Goal: Task Accomplishment & Management: Complete application form

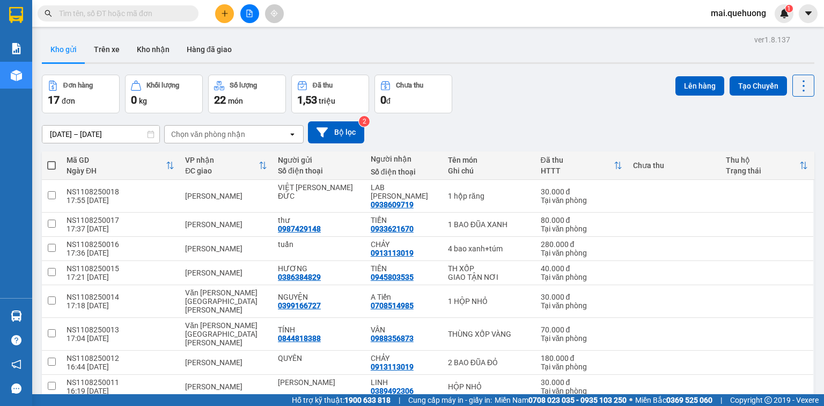
click at [127, 13] on input "text" at bounding box center [122, 14] width 127 height 12
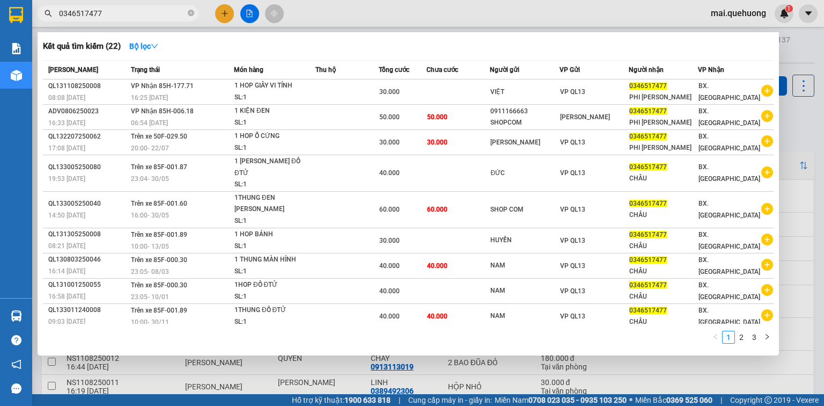
type input "0346517477"
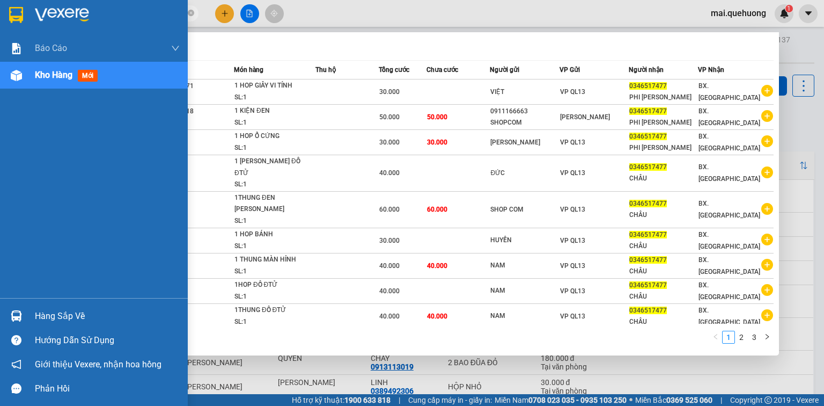
click at [45, 73] on span "Kho hàng" at bounding box center [54, 75] width 38 height 10
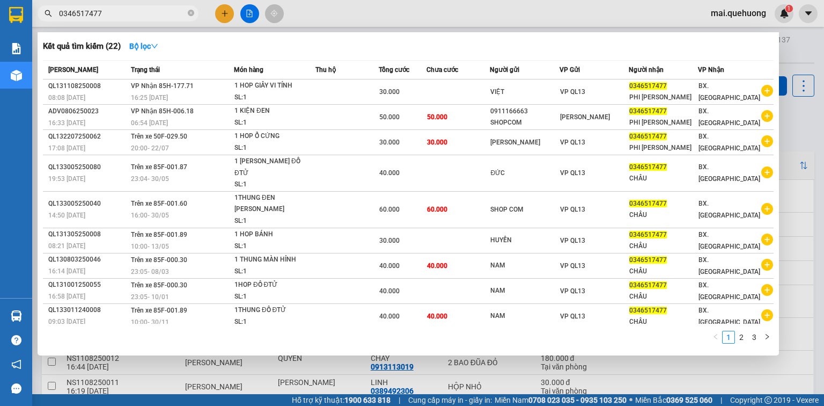
click at [789, 41] on div at bounding box center [412, 203] width 824 height 406
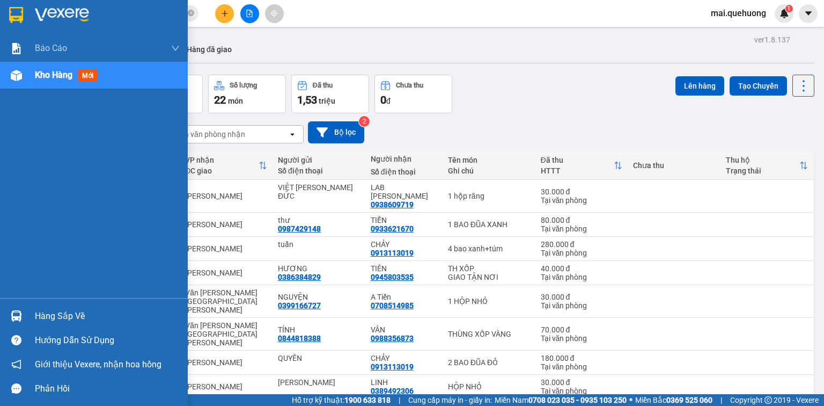
click at [41, 74] on span "Kho hàng" at bounding box center [54, 75] width 38 height 10
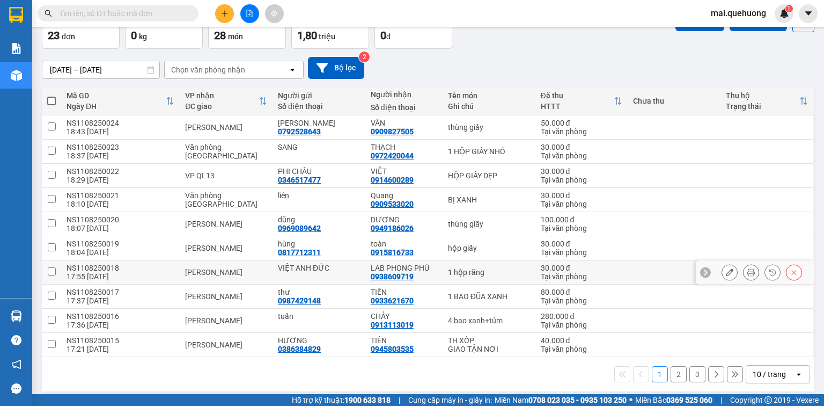
scroll to position [69, 0]
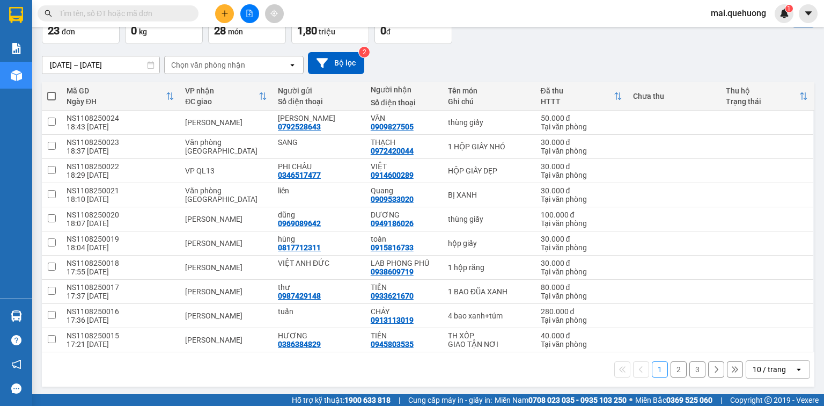
click at [795, 370] on icon "open" at bounding box center [799, 369] width 9 height 9
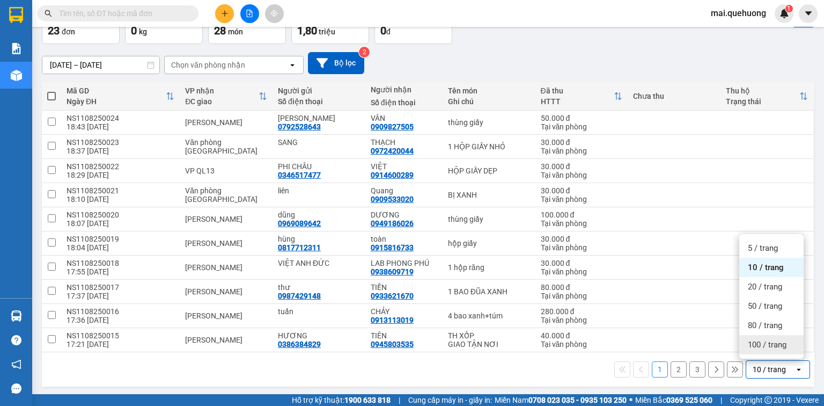
click at [762, 341] on span "100 / trang" at bounding box center [767, 344] width 39 height 11
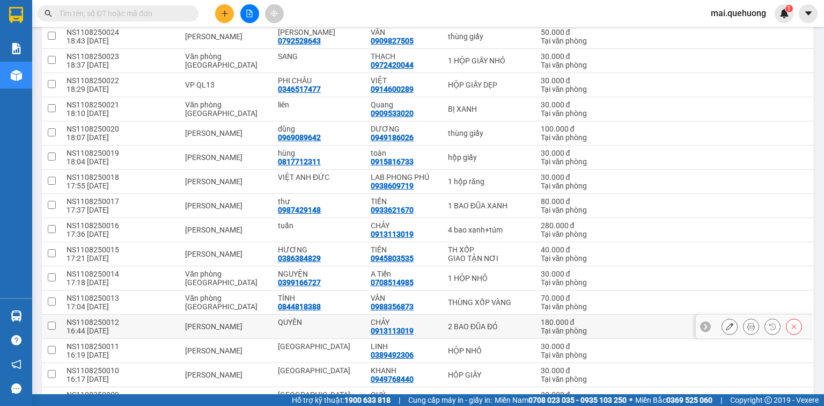
scroll to position [0, 0]
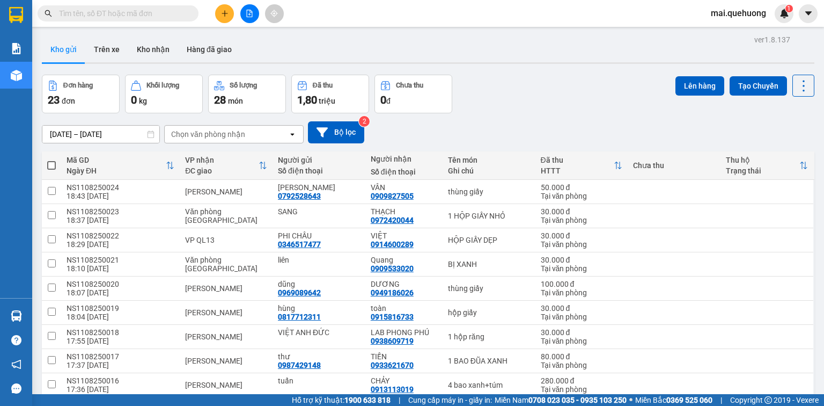
click at [222, 13] on icon "plus" at bounding box center [225, 14] width 8 height 8
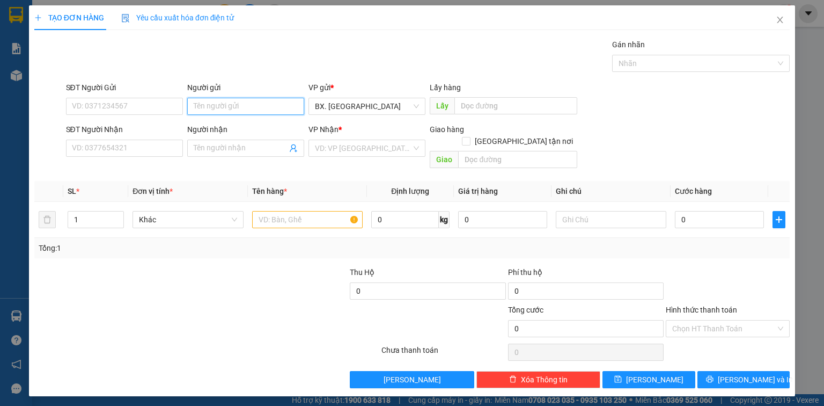
click at [205, 103] on input "Người gửi" at bounding box center [245, 106] width 117 height 17
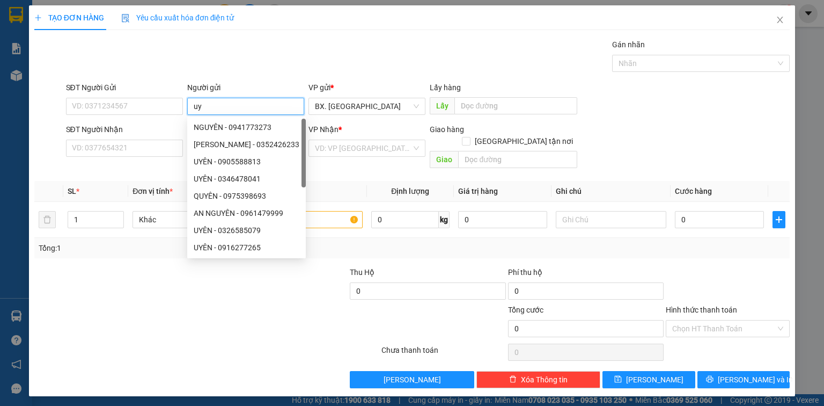
type input "u"
type input "UYÊN"
click at [136, 152] on input "SĐT Người Nhận" at bounding box center [124, 147] width 117 height 17
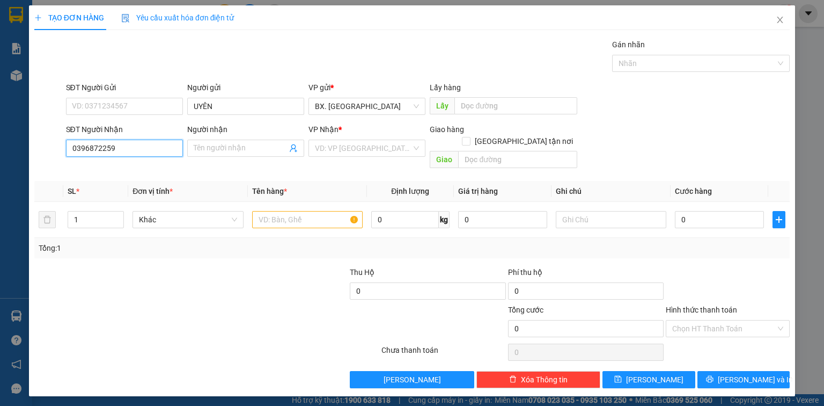
click at [141, 150] on input "0396872259" at bounding box center [124, 147] width 117 height 17
type input "0396872259"
click at [205, 148] on input "Người nhận" at bounding box center [240, 148] width 93 height 12
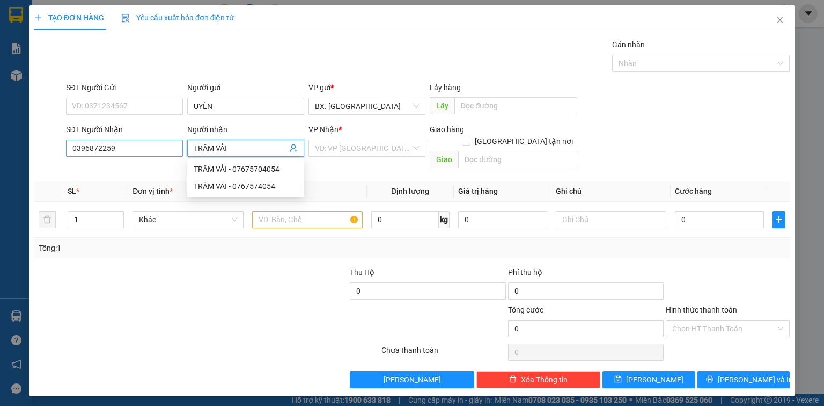
type input "TRÂM VẢI"
click at [126, 145] on input "0396872259" at bounding box center [124, 147] width 117 height 17
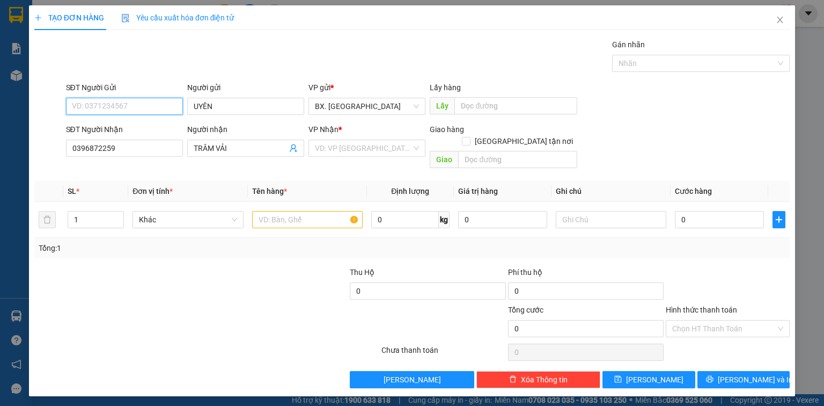
click at [124, 99] on input "SĐT Người Gửi" at bounding box center [124, 106] width 117 height 17
paste input "0396872259"
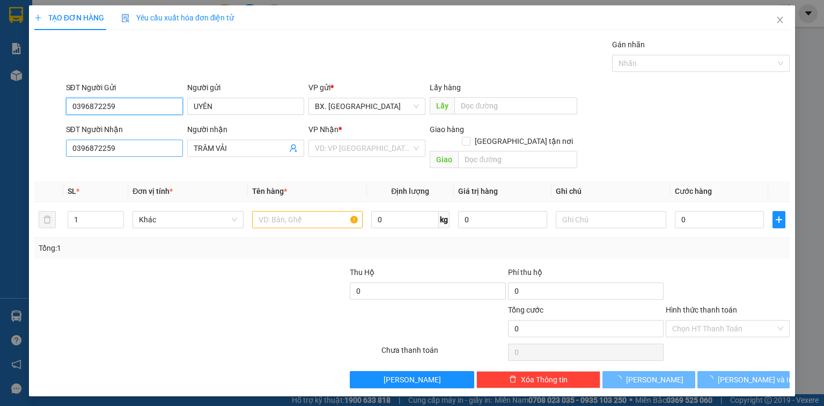
type input "0396872259"
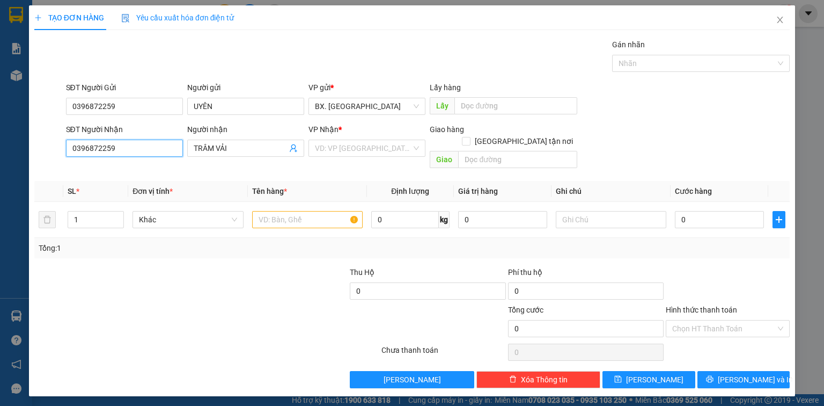
drag, startPoint x: 118, startPoint y: 155, endPoint x: 43, endPoint y: 153, distance: 74.6
click at [43, 153] on div "SĐT Người Nhận 0396872259 0396872259 Người nhận TRÂM VẢI VP Nhận * VD: VP Sài G…" at bounding box center [412, 147] width 758 height 49
click at [108, 170] on div "0767574054 - TRÂM VẢI" at bounding box center [124, 169] width 104 height 12
type input "0767574054"
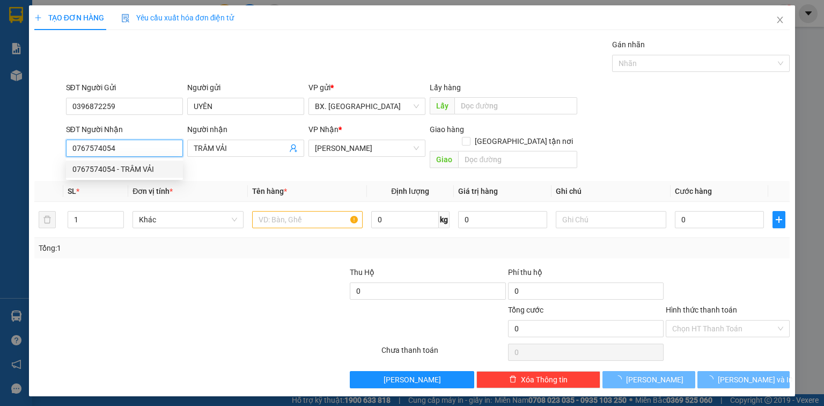
type input "100.000"
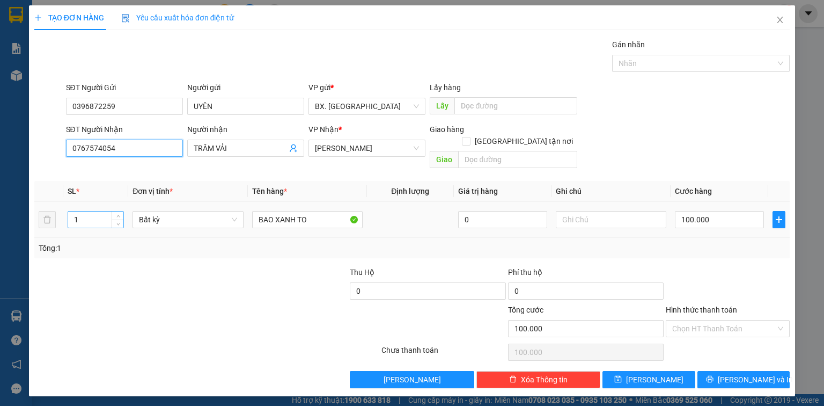
type input "0767574054"
click at [109, 211] on input "1" at bounding box center [95, 219] width 55 height 16
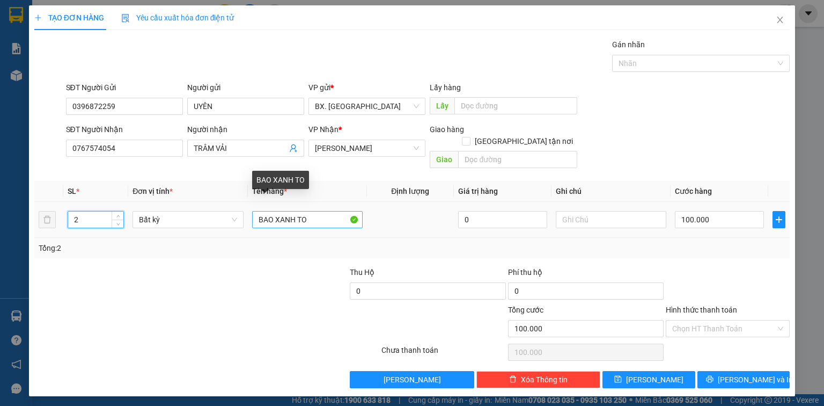
type input "2"
type input "0"
drag, startPoint x: 315, startPoint y: 201, endPoint x: 193, endPoint y: 221, distance: 123.4
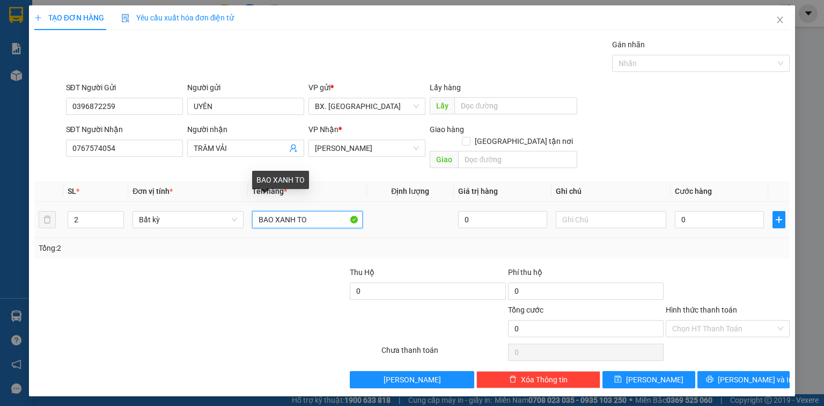
click at [193, 221] on tr "2 Bất kỳ BAO XANH TO 0 0" at bounding box center [411, 220] width 755 height 36
type input "1 BAO + 1 TÚM"
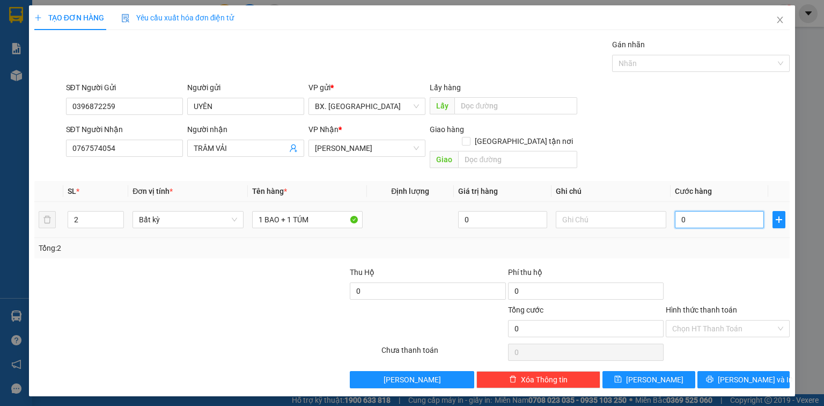
click at [750, 211] on input "0" at bounding box center [719, 219] width 89 height 17
type input "7"
type input "07"
type input "70"
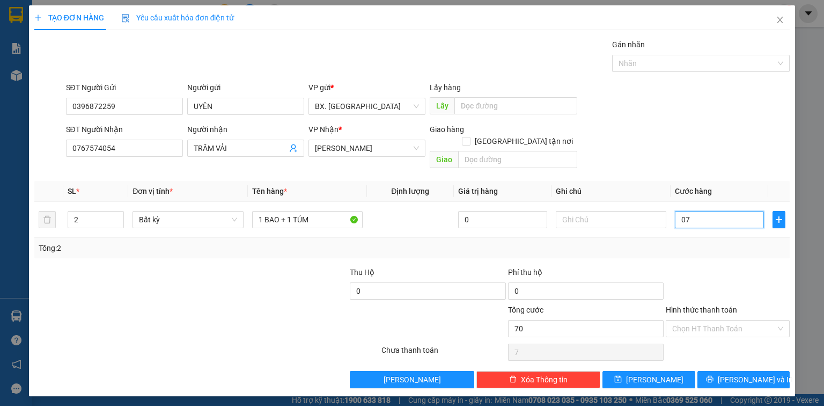
type input "70"
type input "070"
type input "7"
type input "07"
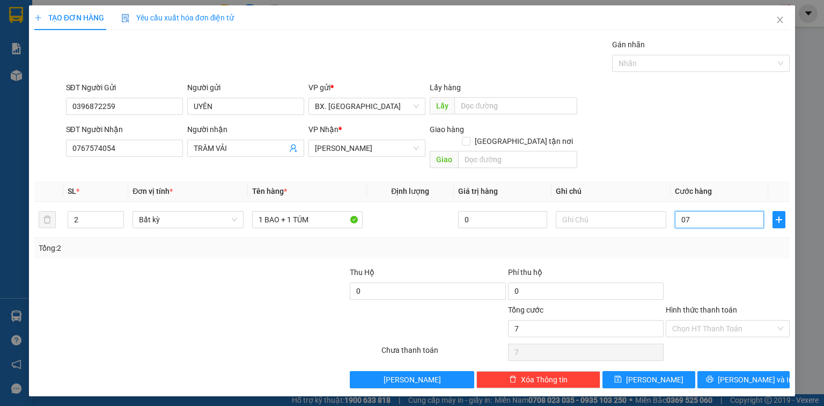
type input "0"
type input "1"
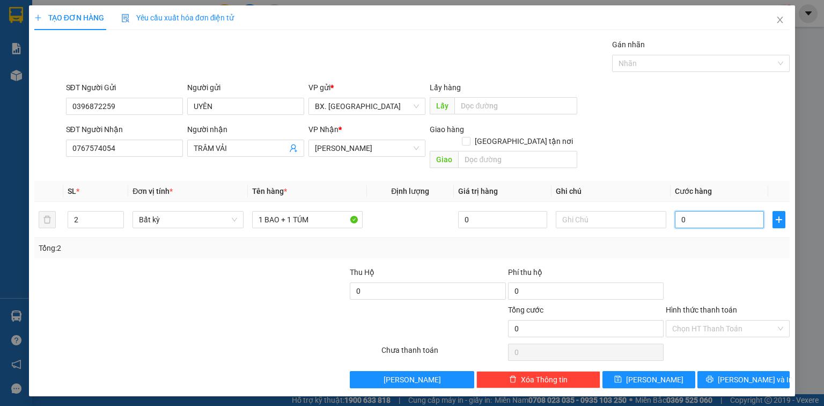
type input "01"
type input "17"
type input "017"
type input "170"
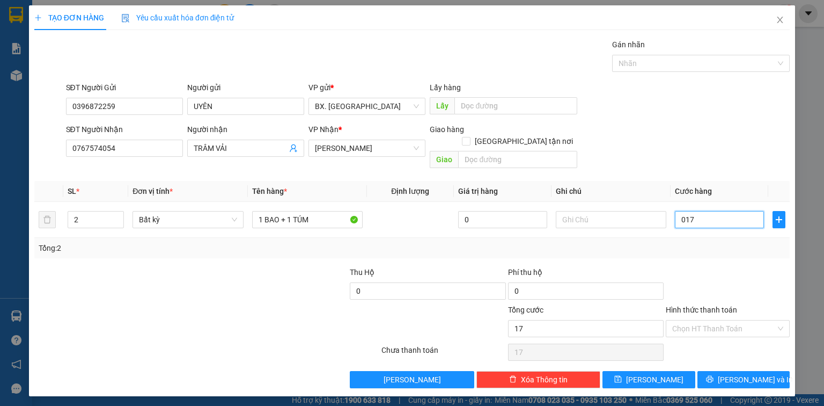
type input "170"
type input "0.170"
type input "1.700"
type input "01.700"
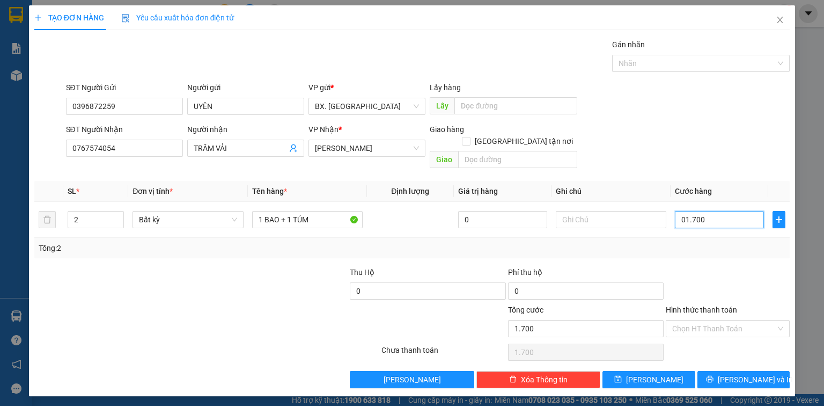
type input "17.000"
type input "017.000"
type input "170.000"
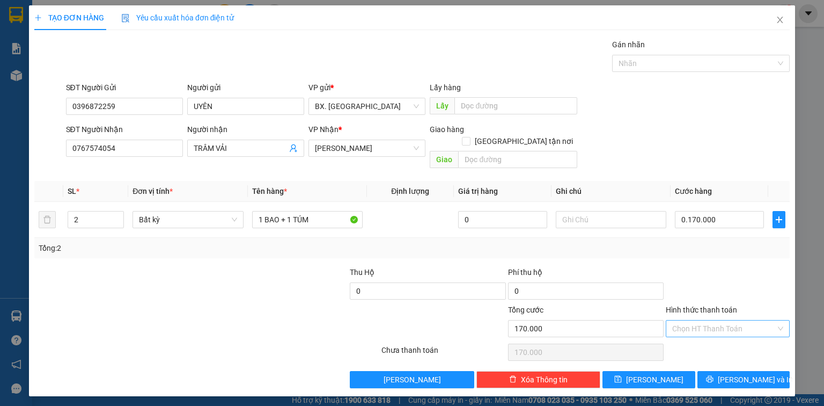
type input "170.000"
click at [699, 320] on input "Hình thức thanh toán" at bounding box center [724, 328] width 104 height 16
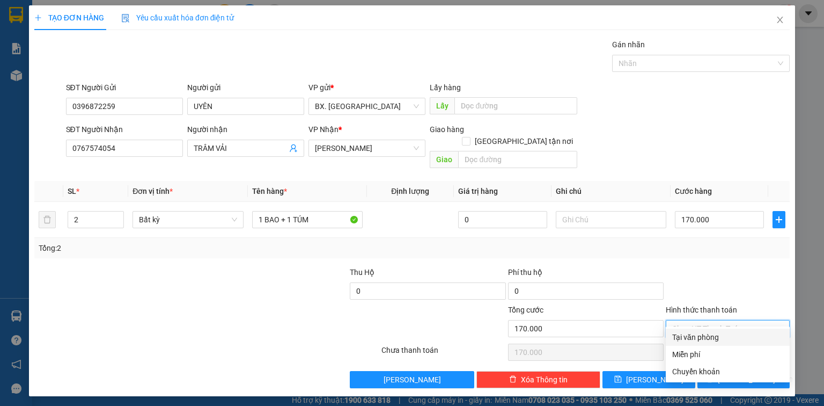
click at [718, 336] on div "Tại văn phòng" at bounding box center [727, 337] width 111 height 12
type input "0"
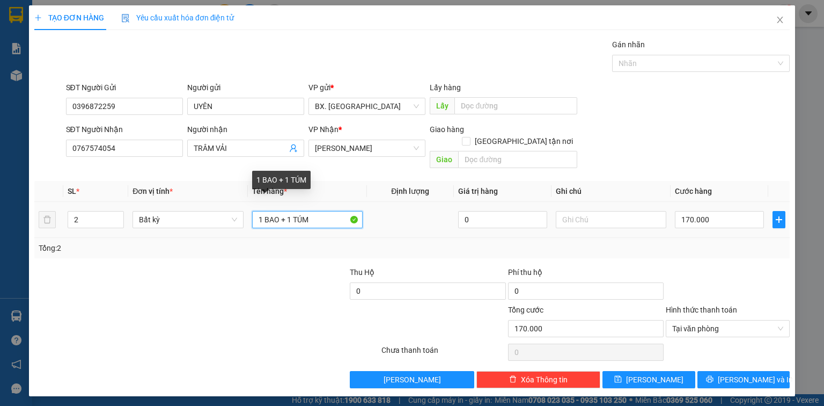
click at [281, 211] on input "1 BAO + 1 TÚM" at bounding box center [307, 219] width 111 height 17
click at [336, 214] on input "1 BAO XANH+ 1 TÚM" at bounding box center [307, 219] width 111 height 17
type input "1 BAO XANH+ 1 TÚM XANH"
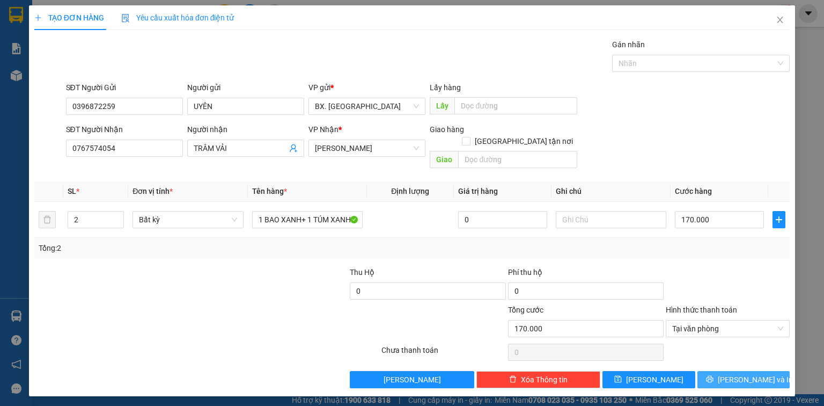
click at [749, 373] on span "Lưu và In" at bounding box center [755, 379] width 75 height 12
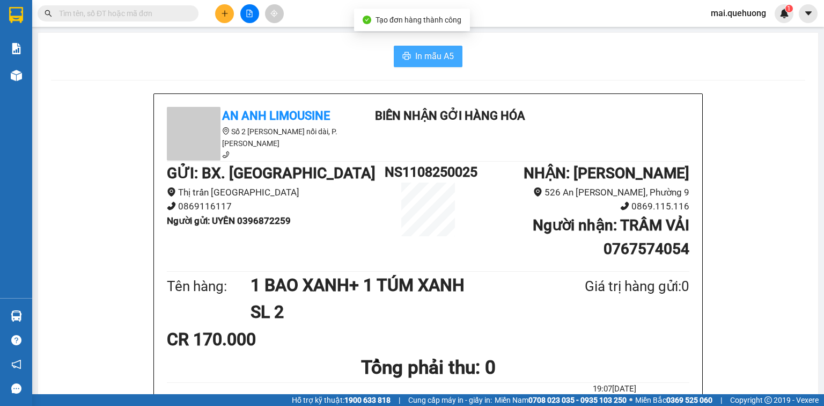
click at [420, 58] on span "In mẫu A5" at bounding box center [434, 55] width 39 height 13
click at [415, 54] on span "In mẫu A5" at bounding box center [434, 55] width 39 height 13
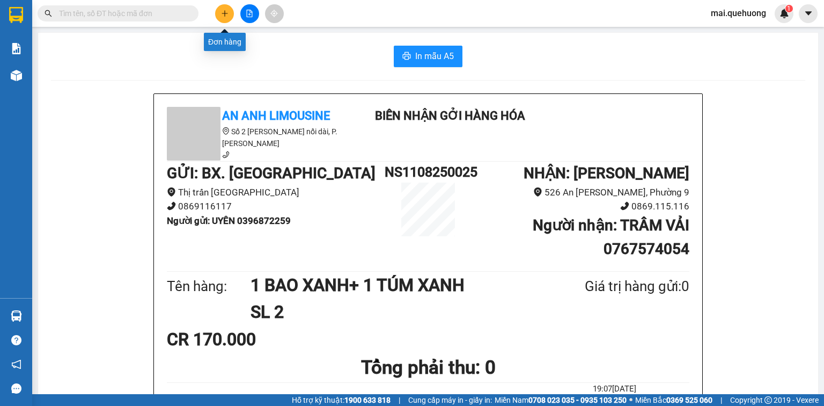
click at [225, 18] on button at bounding box center [224, 13] width 19 height 19
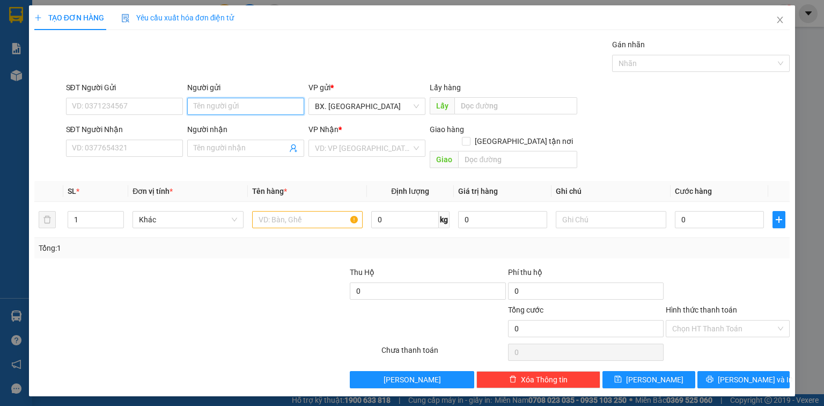
click at [247, 105] on input "Người gửi" at bounding box center [245, 106] width 117 height 17
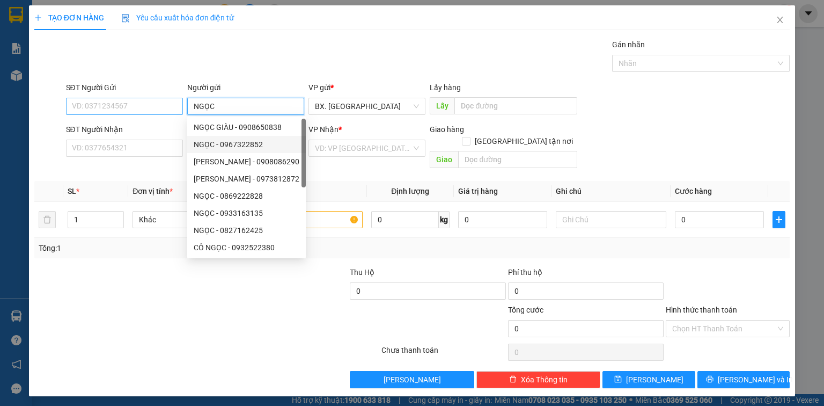
type input "NGỌC"
click at [129, 112] on input "SĐT Người Gửi" at bounding box center [124, 106] width 117 height 17
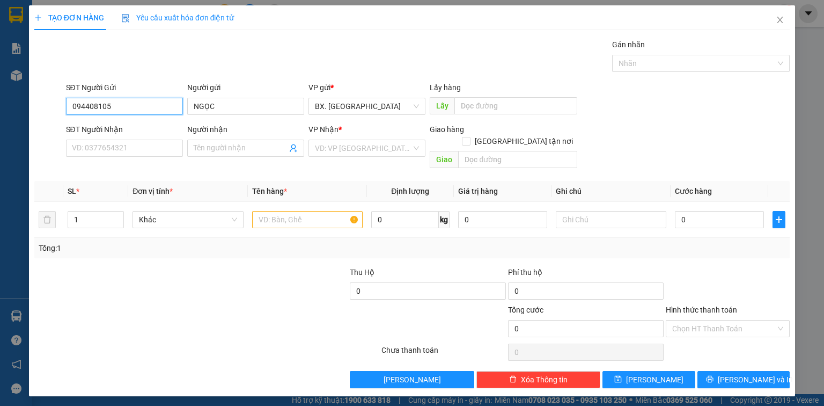
type input "0944081058"
click at [135, 126] on div "0944081058 - ngọc" at bounding box center [125, 127] width 106 height 12
type input "ngọc"
type input "0985866690"
type input "bách"
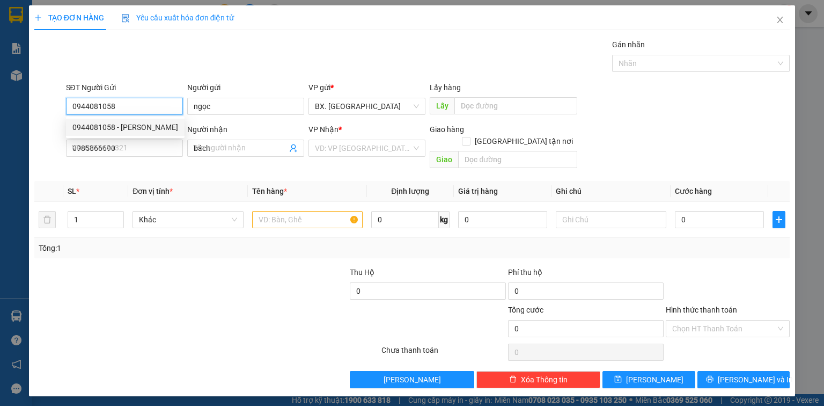
type input "30.000"
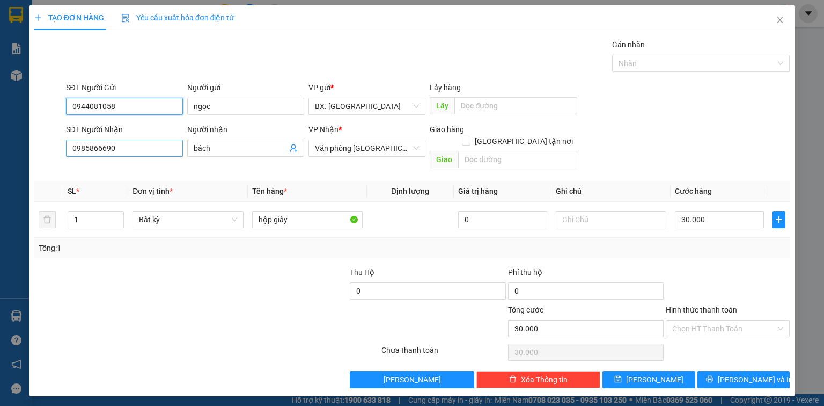
type input "0944081058"
click at [119, 149] on input "0985866690" at bounding box center [124, 147] width 117 height 17
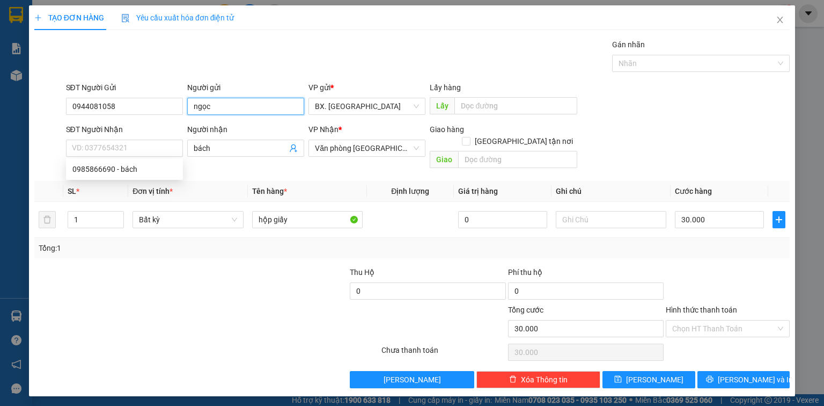
click at [197, 109] on input "ngọc" at bounding box center [245, 106] width 117 height 17
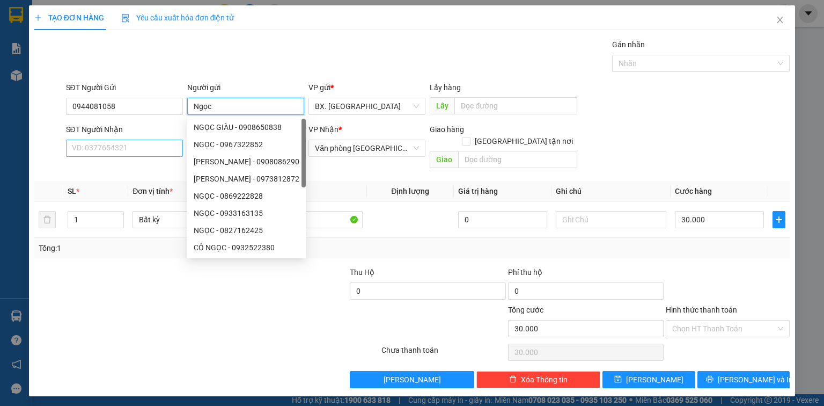
type input "Ngọc"
click at [110, 148] on input "SĐT Người Nhận" at bounding box center [124, 147] width 117 height 17
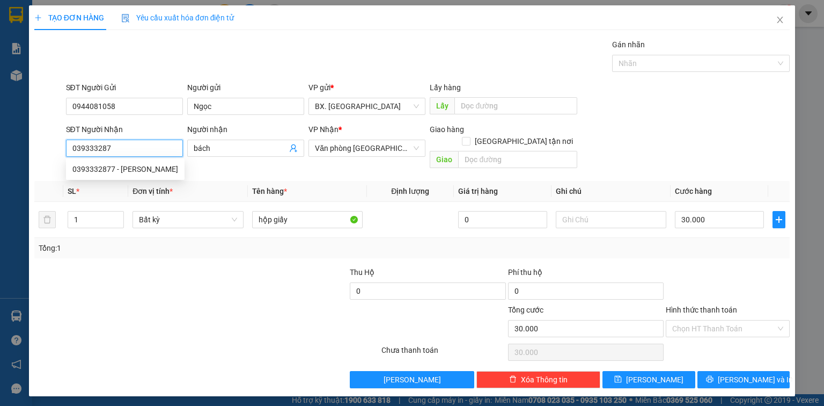
type input "0393332877"
click at [119, 166] on div "0393332877 - CHUNG" at bounding box center [125, 169] width 106 height 12
type input "CHUNG"
type input "50.000"
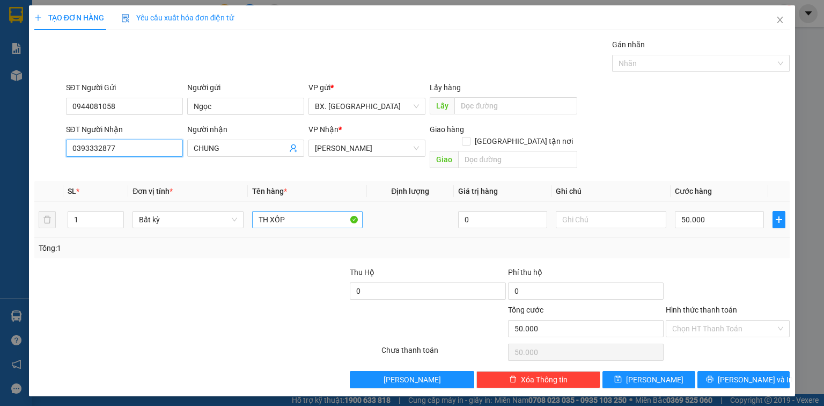
type input "0393332877"
click at [292, 212] on input "TH XỐP" at bounding box center [307, 219] width 111 height 17
type input "TH XỐP ( TRÁI CÂY)"
click at [723, 211] on input "50.000" at bounding box center [719, 219] width 89 height 17
click at [699, 320] on input "Hình thức thanh toán" at bounding box center [724, 328] width 104 height 16
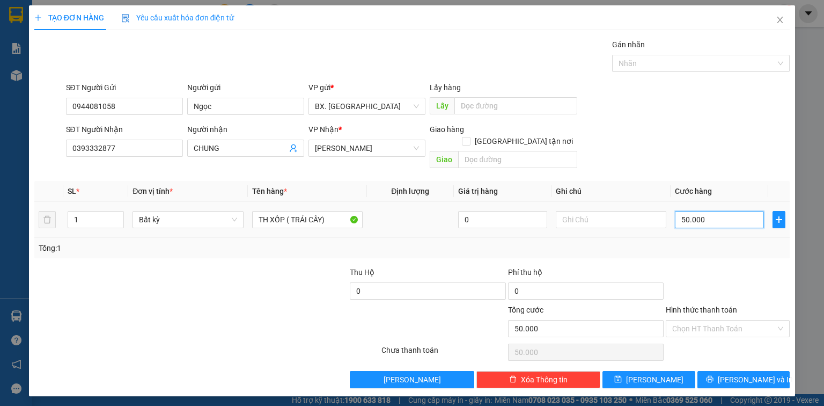
click at [710, 211] on input "50.000" at bounding box center [719, 219] width 89 height 17
type input "4"
type input "40"
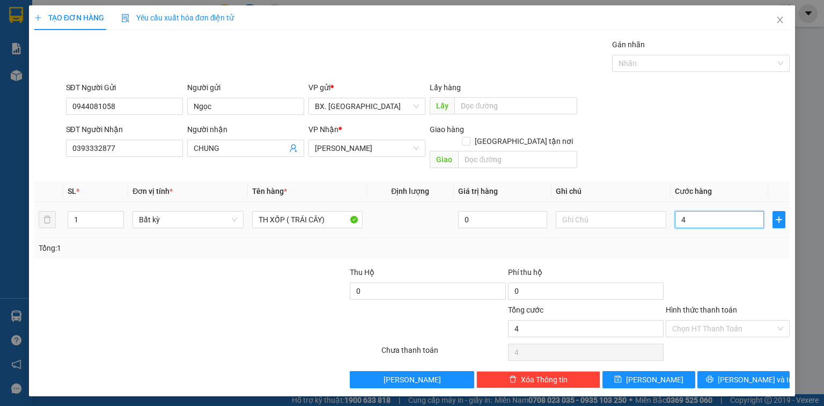
type input "40"
type input "400"
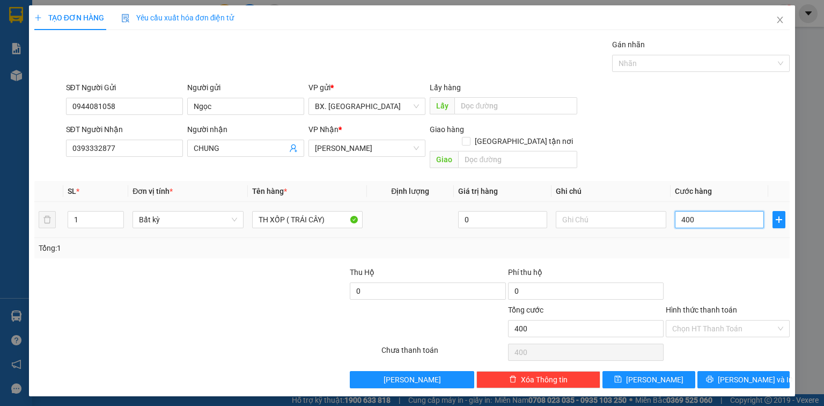
type input "4.000"
type input "40.000"
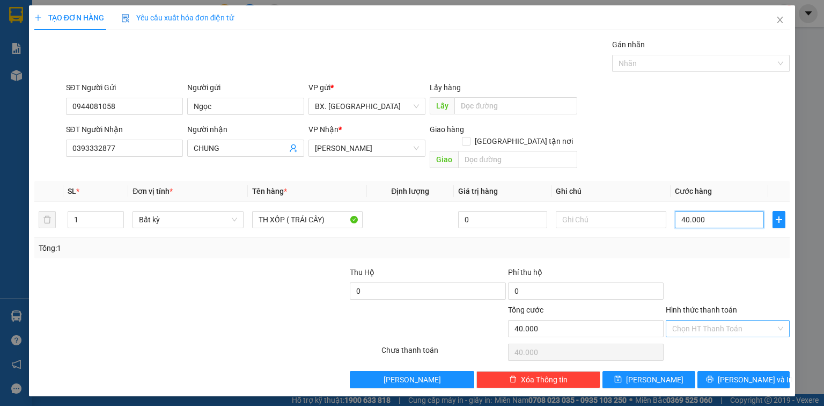
type input "40.000"
click at [719, 320] on input "Hình thức thanh toán" at bounding box center [724, 328] width 104 height 16
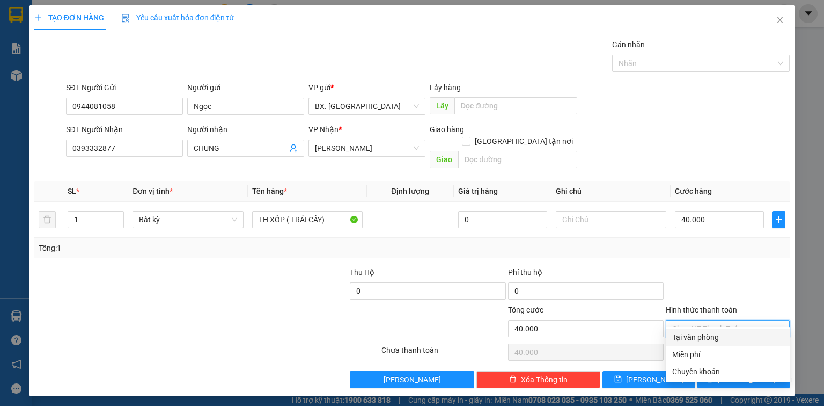
click at [719, 337] on div "Tại văn phòng" at bounding box center [727, 337] width 111 height 12
type input "0"
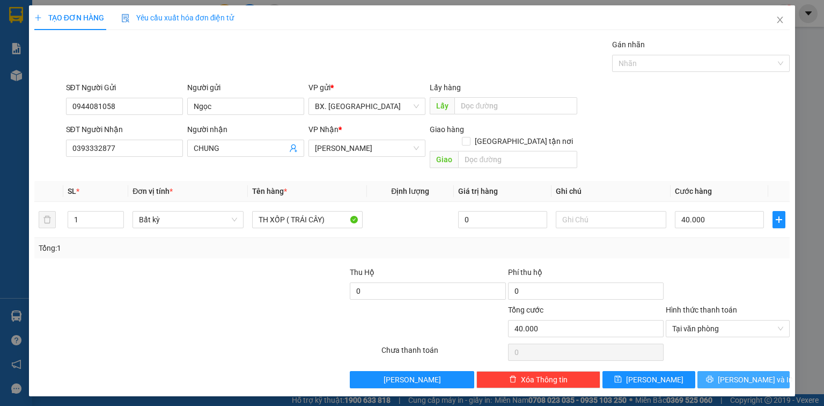
click at [735, 373] on span "Lưu và In" at bounding box center [755, 379] width 75 height 12
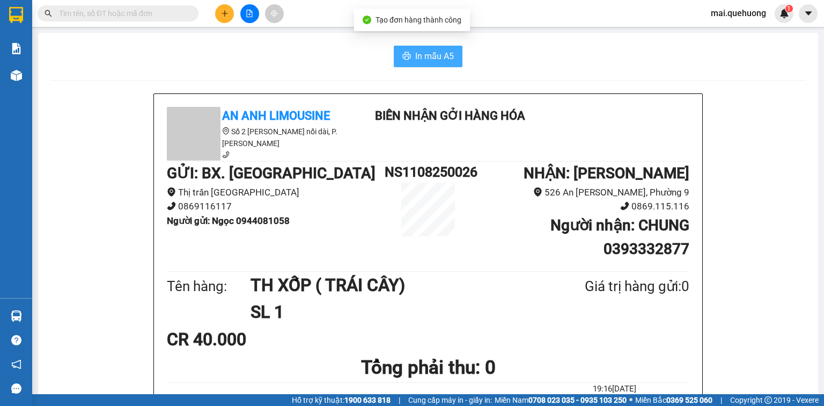
click at [435, 55] on span "In mẫu A5" at bounding box center [434, 55] width 39 height 13
click at [169, 13] on input "text" at bounding box center [122, 14] width 127 height 12
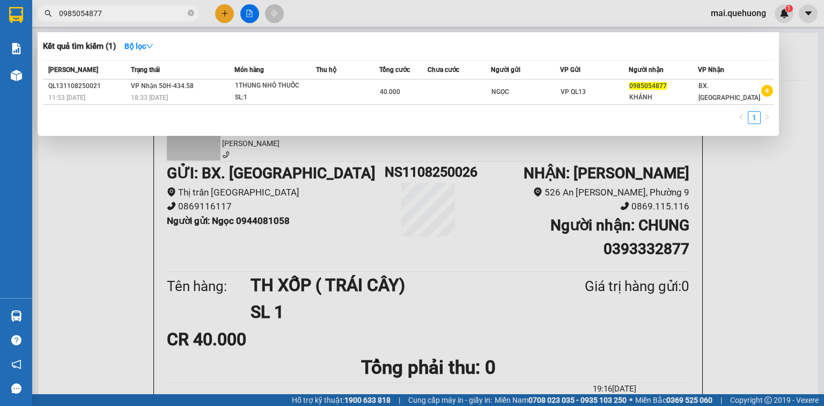
click at [156, 12] on input "0985054877" at bounding box center [122, 14] width 127 height 12
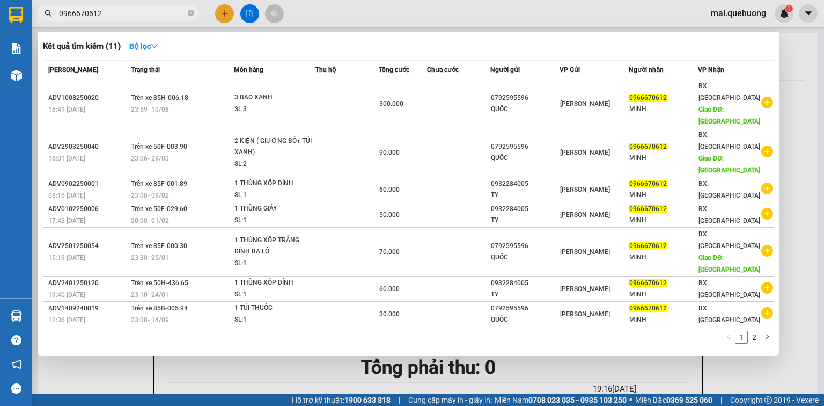
type input "0966670612"
click at [227, 17] on div at bounding box center [412, 203] width 824 height 406
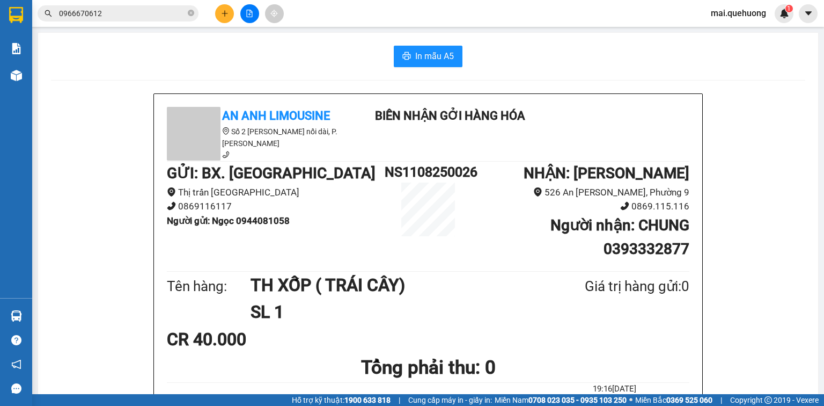
click at [222, 11] on icon "plus" at bounding box center [225, 14] width 8 height 8
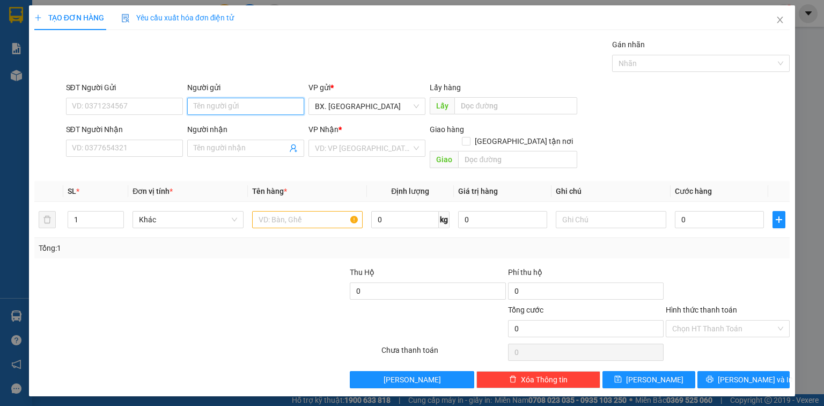
click at [236, 104] on input "Người gửi" at bounding box center [245, 106] width 117 height 17
type input "LÁI"
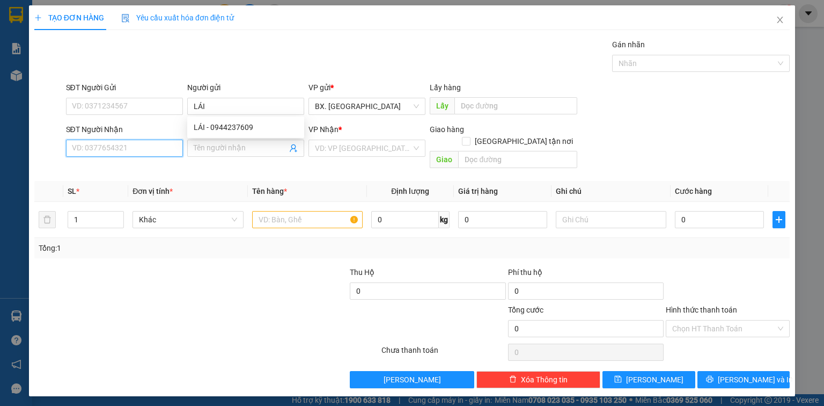
click at [120, 149] on input "SĐT Người Nhận" at bounding box center [124, 147] width 117 height 17
type input "0769723393"
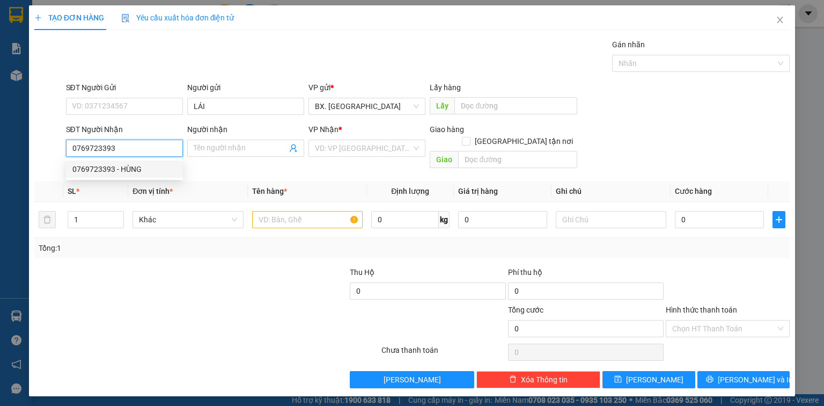
click at [142, 169] on div "0769723393 - HÙNG" at bounding box center [124, 169] width 104 height 12
type input "HÙNG"
type input "SP"
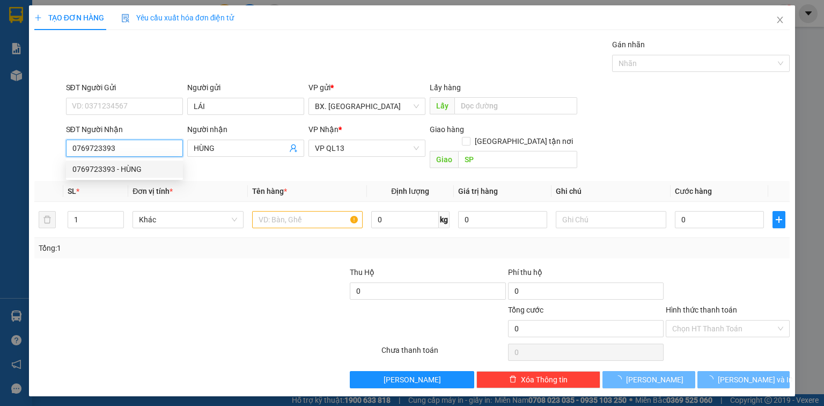
type input "50.000"
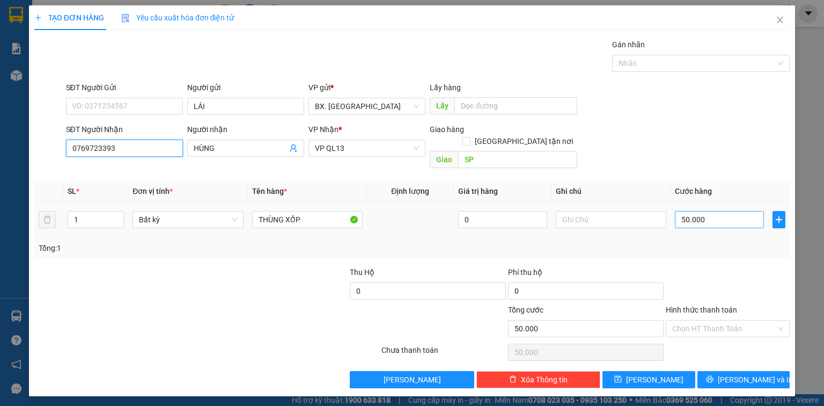
type input "0769723393"
drag, startPoint x: 711, startPoint y: 199, endPoint x: 716, endPoint y: 207, distance: 9.1
click at [711, 211] on input "50.000" at bounding box center [719, 219] width 89 height 17
type input "6"
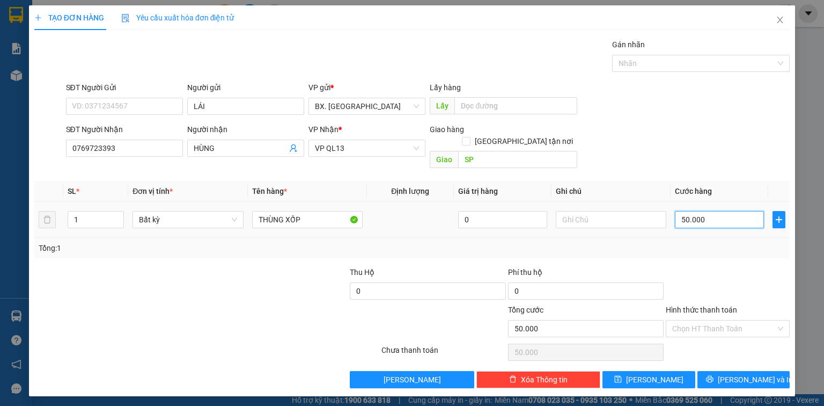
type input "6"
type input "60"
type input "600"
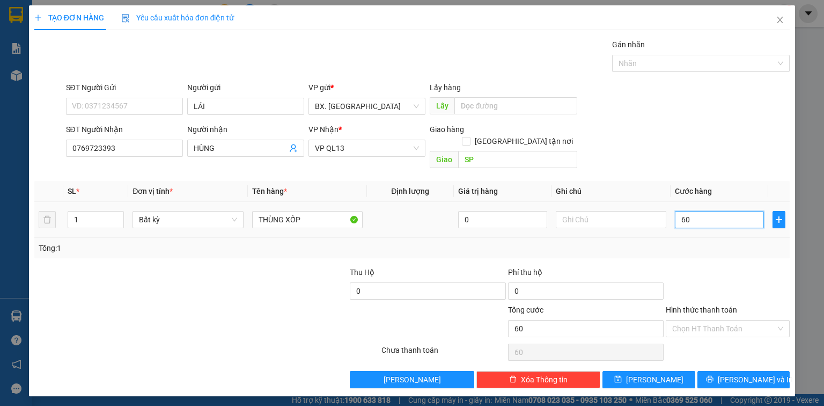
type input "600"
type input "6.000"
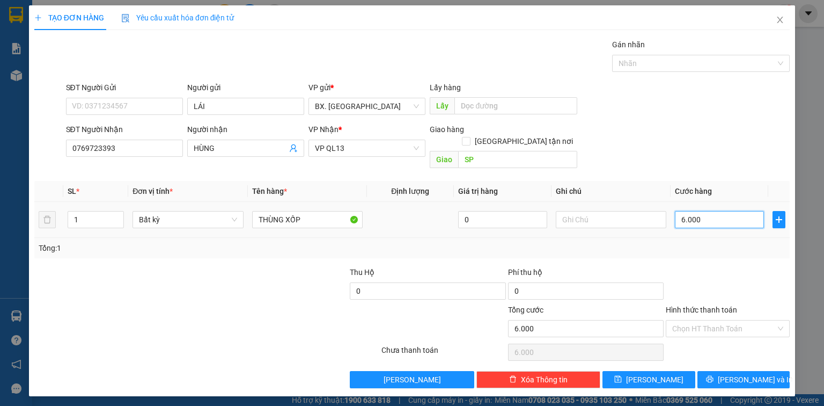
type input "60.000"
click at [86, 211] on input "1" at bounding box center [95, 219] width 55 height 16
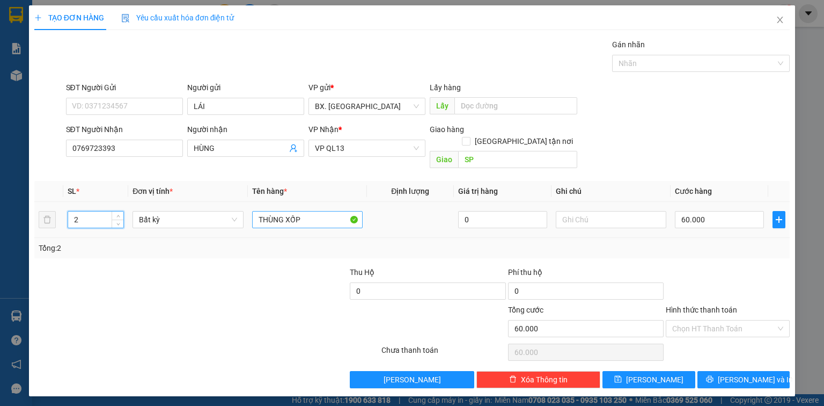
type input "2"
click at [320, 212] on input "THÙNG XỐP" at bounding box center [307, 219] width 111 height 17
type input "0"
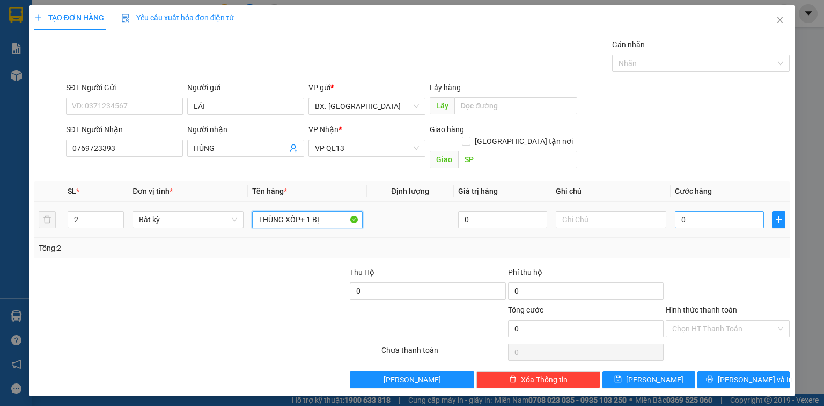
type input "THÙNG XỐP+ 1 BỊ"
click at [707, 211] on input "0" at bounding box center [719, 219] width 89 height 17
type input "6"
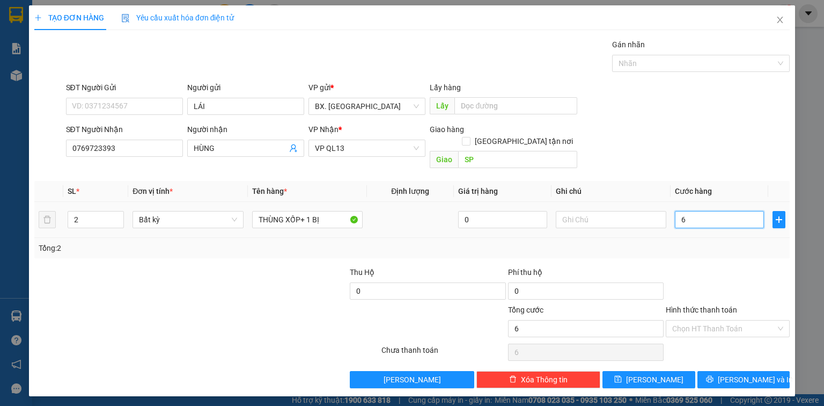
type input "60"
type input "600"
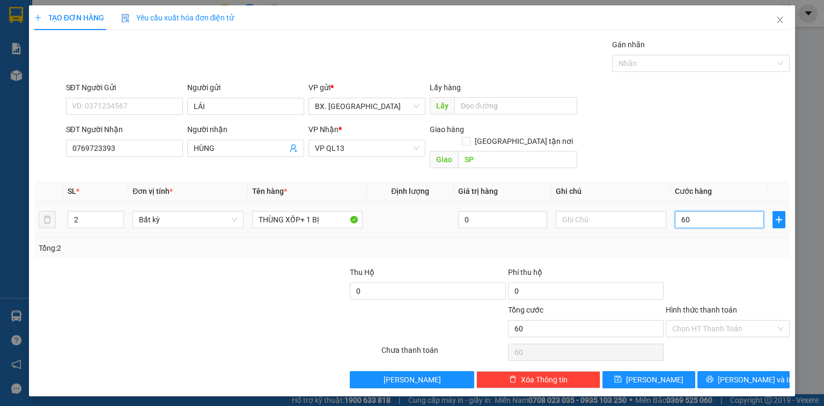
type input "600"
type input "6.000"
type input "60.000"
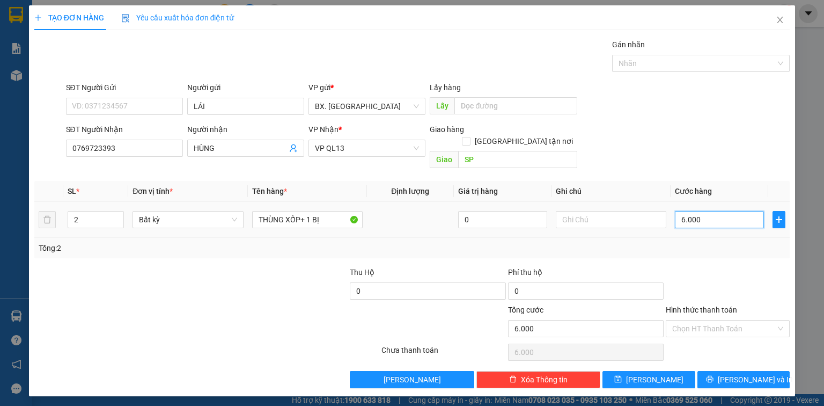
type input "60.000"
click at [754, 320] on input "Hình thức thanh toán" at bounding box center [724, 328] width 104 height 16
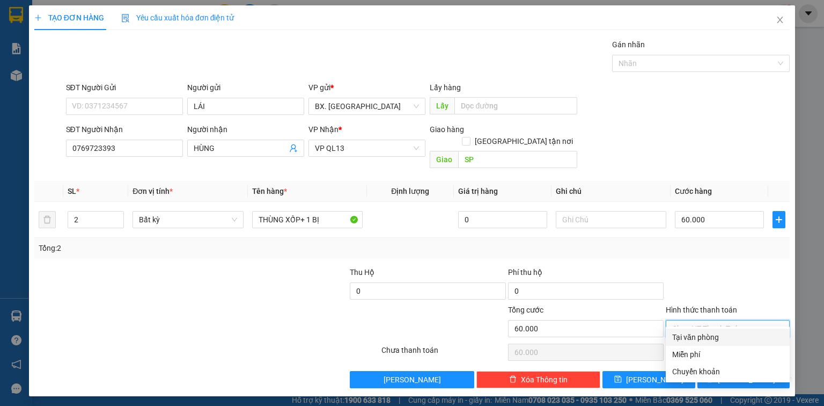
click at [740, 337] on div "Tại văn phòng" at bounding box center [727, 337] width 111 height 12
type input "0"
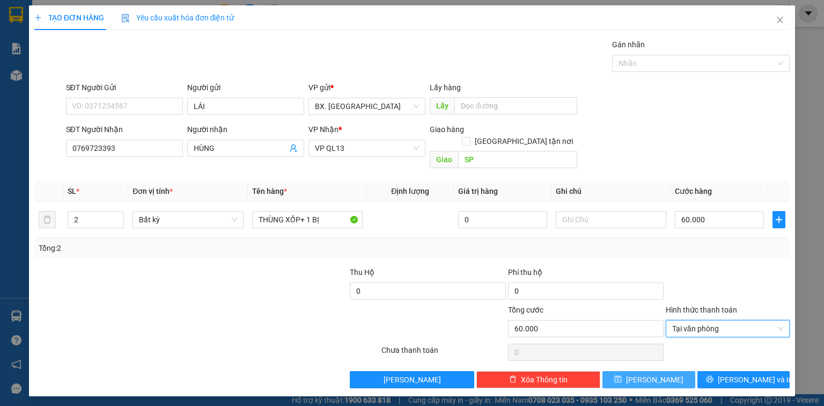
click at [658, 373] on span "Lưu" at bounding box center [654, 379] width 57 height 12
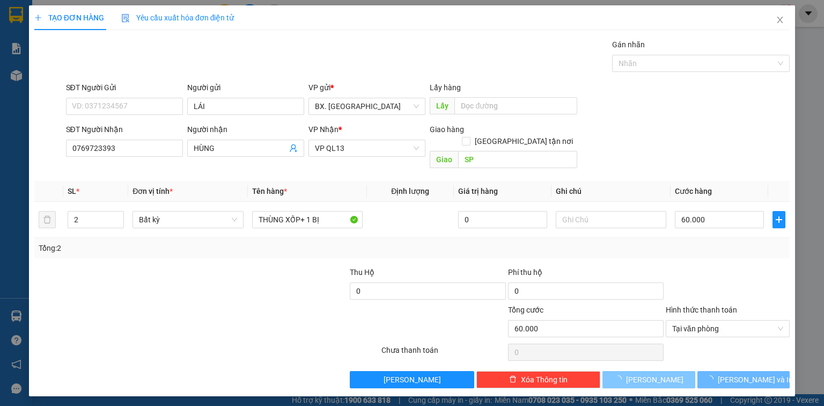
type input "0"
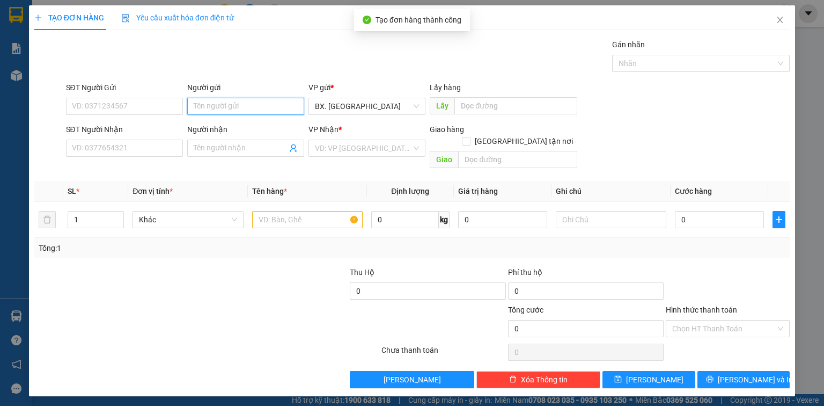
click at [249, 105] on input "Người gửi" at bounding box center [245, 106] width 117 height 17
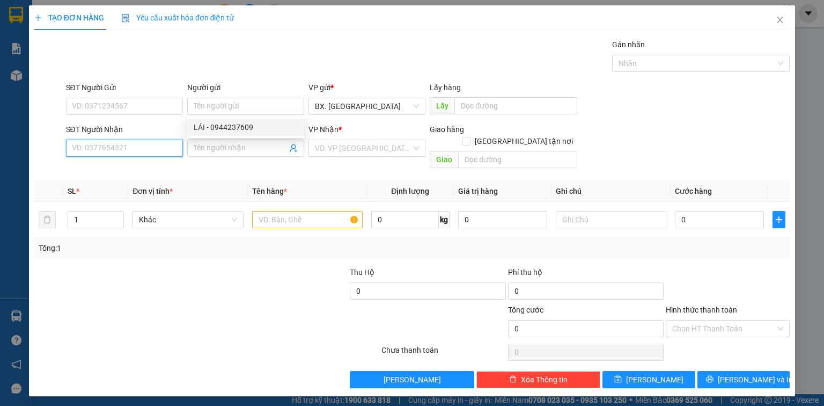
click at [120, 143] on input "SĐT Người Nhận" at bounding box center [124, 147] width 117 height 17
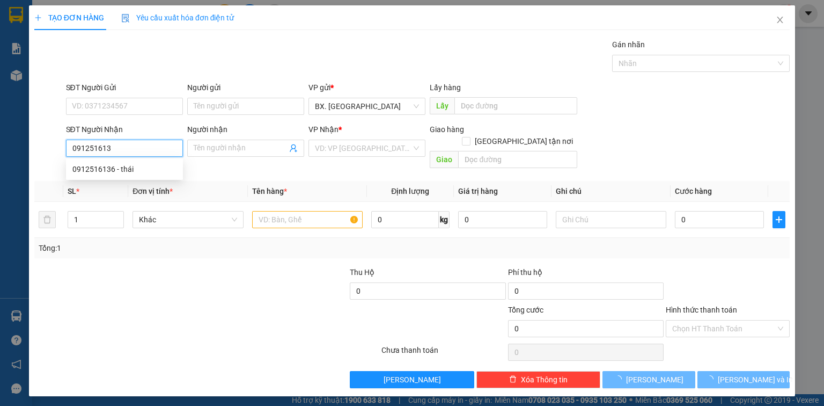
type input "0912516136"
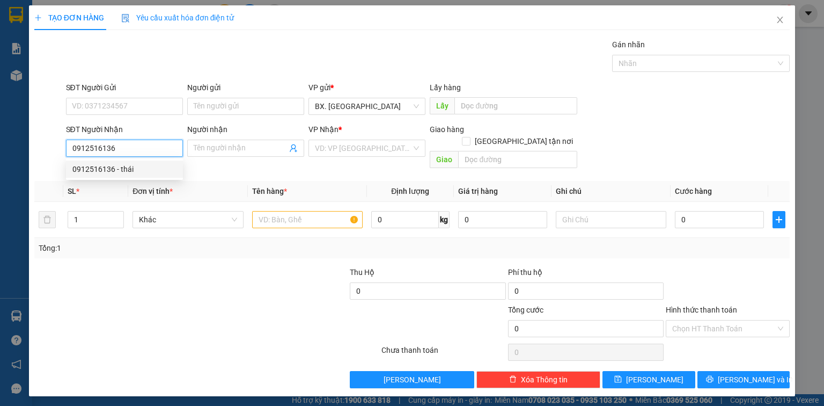
click at [132, 167] on div "0912516136 - thái" at bounding box center [124, 169] width 104 height 12
type input "thái"
type input "sp"
type input "130.000"
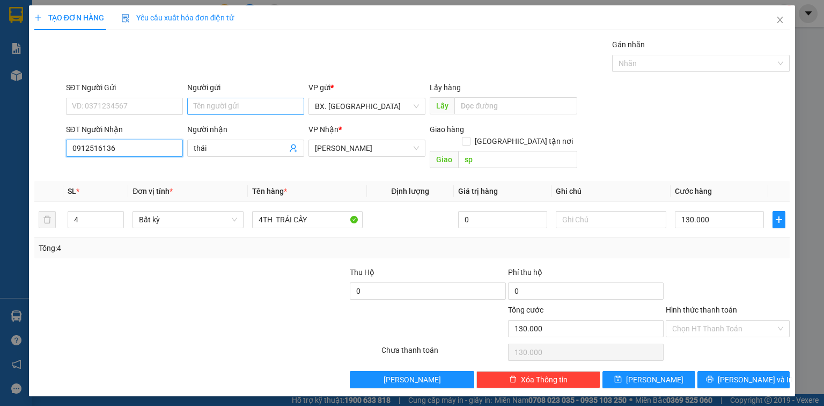
type input "0912516136"
click at [245, 99] on input "Người gửi" at bounding box center [245, 106] width 117 height 17
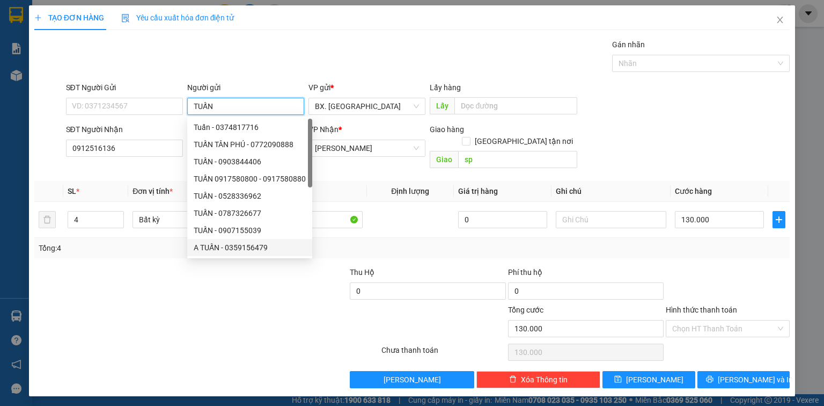
type input "TUẤN"
click at [216, 354] on div "Transit Pickup Surcharge Ids Transit Deliver Surcharge Ids Transit Deliver Surc…" at bounding box center [411, 213] width 755 height 349
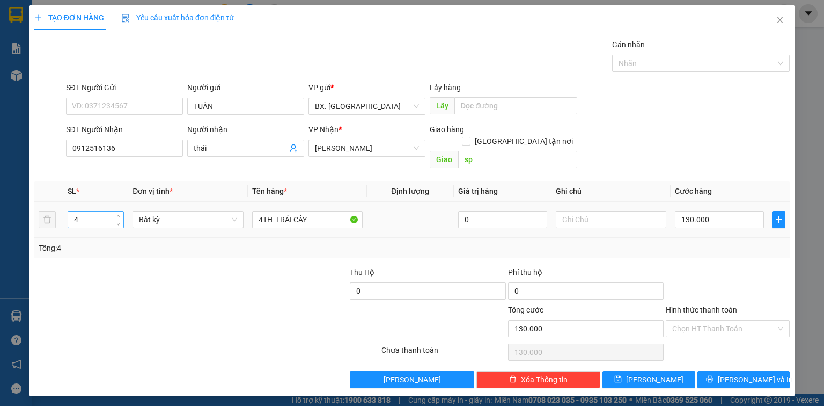
click at [78, 211] on input "4" at bounding box center [95, 219] width 55 height 16
type input "3"
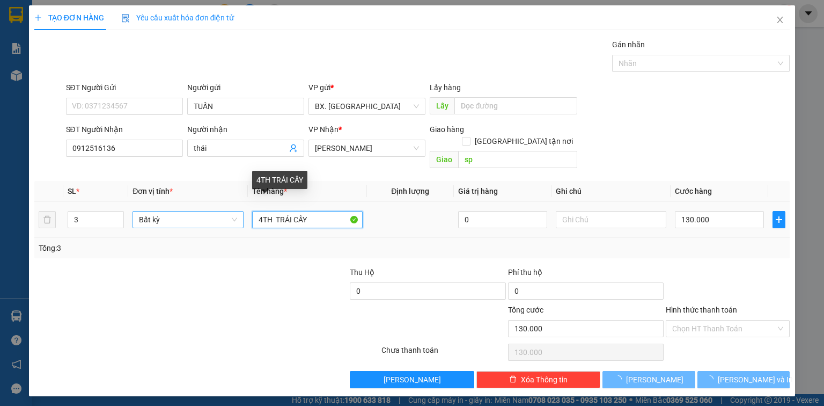
type input "0"
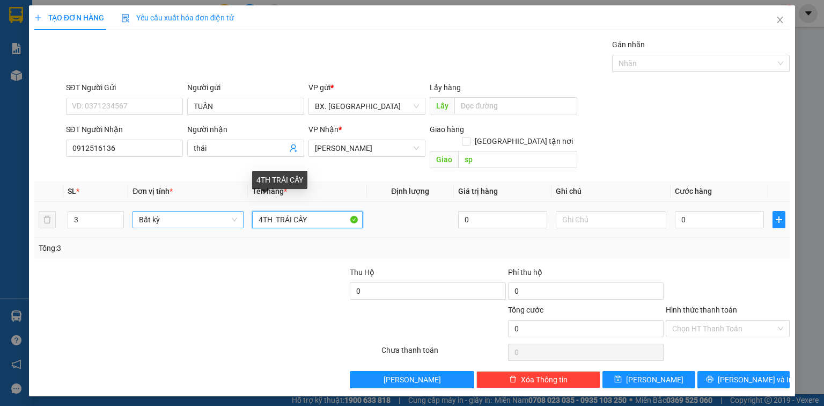
drag, startPoint x: 318, startPoint y: 207, endPoint x: 227, endPoint y: 209, distance: 90.2
click at [227, 209] on tr "3 Bất kỳ 4TH TRÁI CÂY 0 0" at bounding box center [411, 220] width 755 height 36
type input "2 LỚN + 1TC"
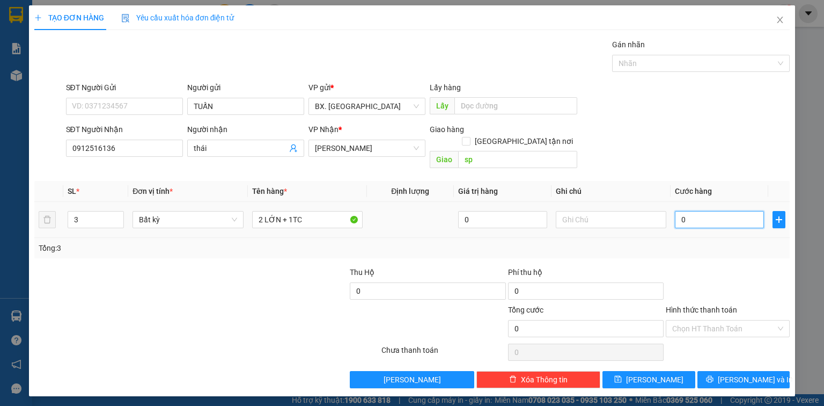
click at [701, 211] on input "0" at bounding box center [719, 219] width 89 height 17
type input "1"
type input "16"
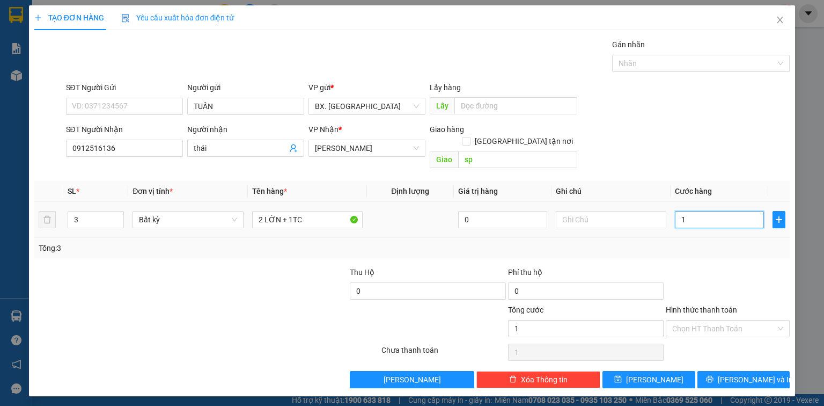
type input "16"
type input "160"
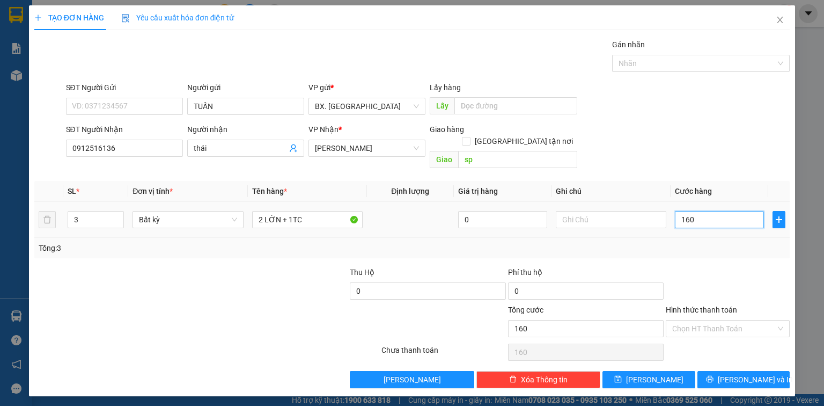
type input "1.600"
type input "16.000"
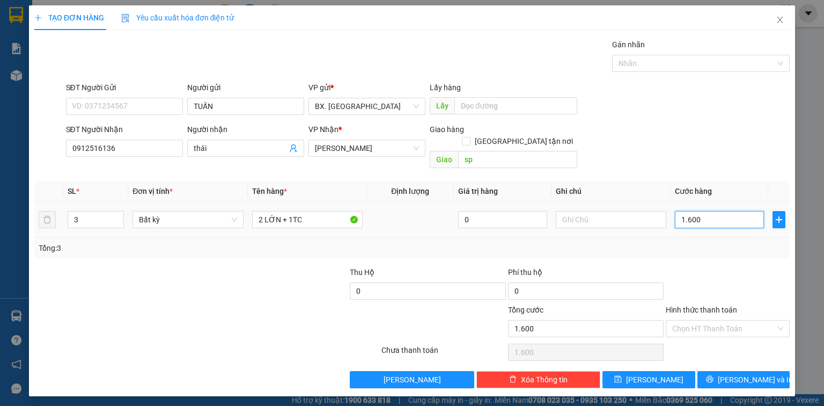
type input "16.000"
type input "160.000"
click at [717, 320] on input "Hình thức thanh toán" at bounding box center [724, 328] width 104 height 16
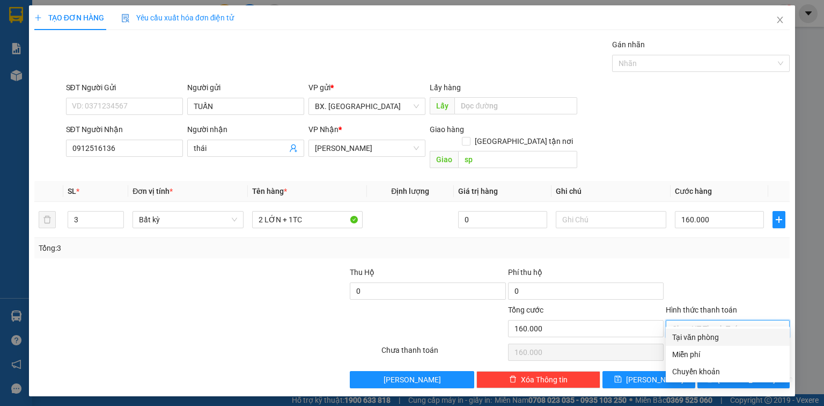
click at [717, 340] on div "Tại văn phòng" at bounding box center [727, 337] width 111 height 12
type input "0"
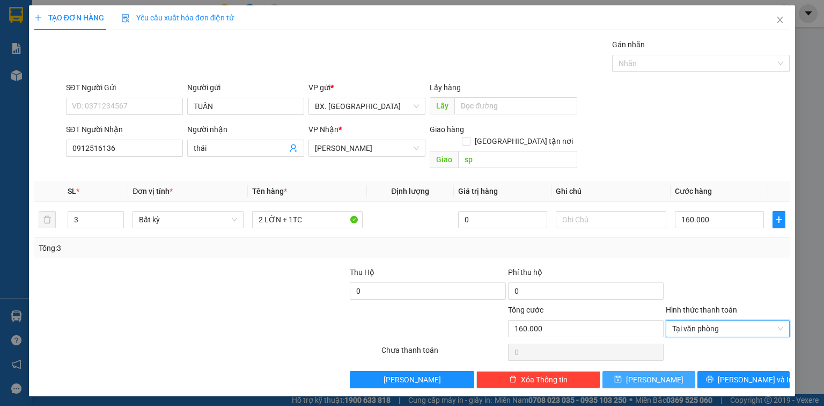
click at [666, 371] on button "Lưu" at bounding box center [649, 379] width 93 height 17
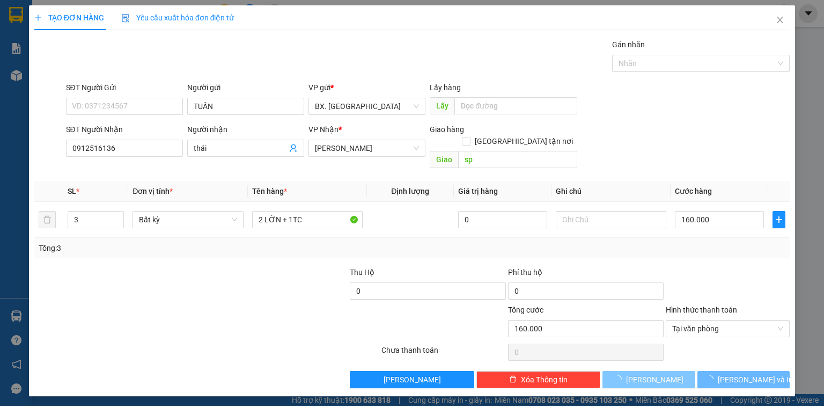
type input "0"
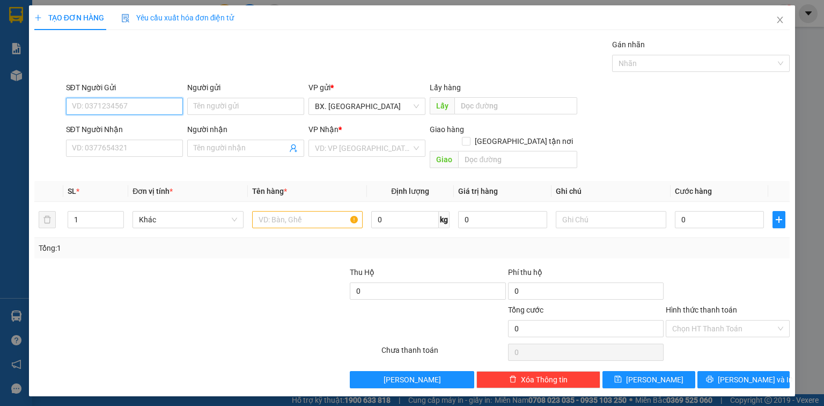
click at [171, 107] on input "SĐT Người Gửi" at bounding box center [124, 106] width 117 height 17
click at [223, 106] on input "Người gửi" at bounding box center [245, 106] width 117 height 17
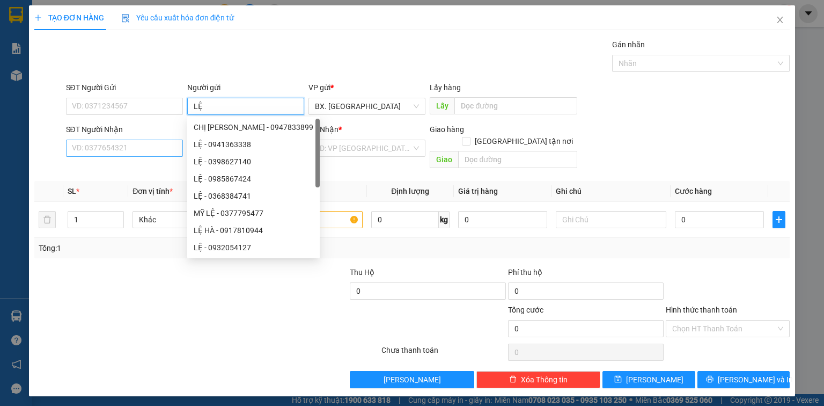
type input "LỆ"
click at [122, 148] on input "SĐT Người Nhận" at bounding box center [124, 147] width 117 height 17
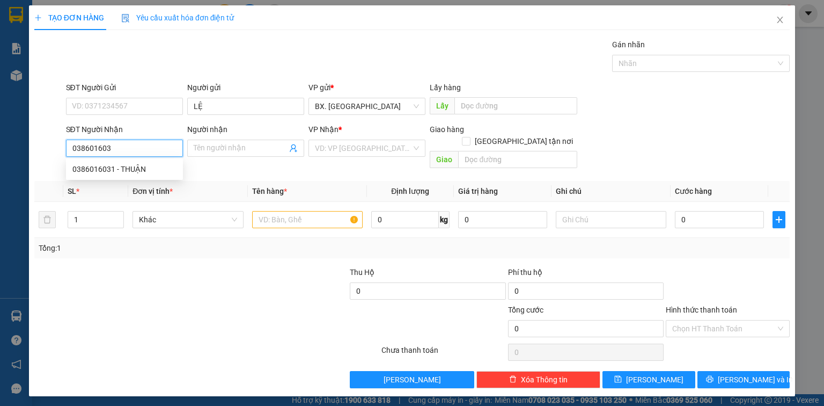
type input "0386016031"
click at [138, 165] on div "0386016031 - THUẬN" at bounding box center [124, 169] width 104 height 12
type input "THUẬN"
type input "SP"
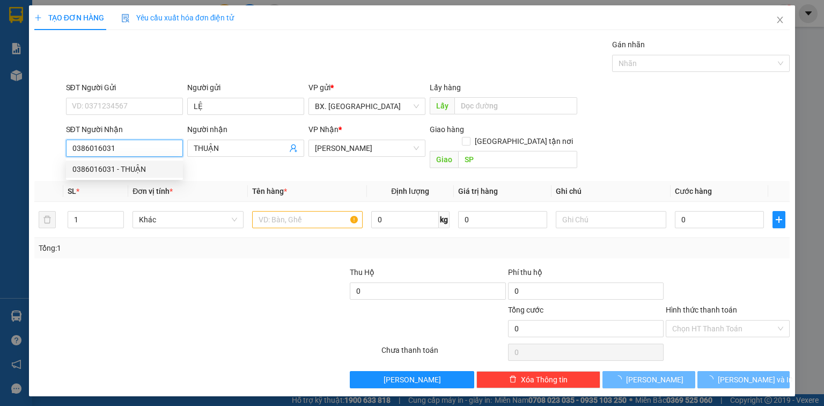
type input "40.000"
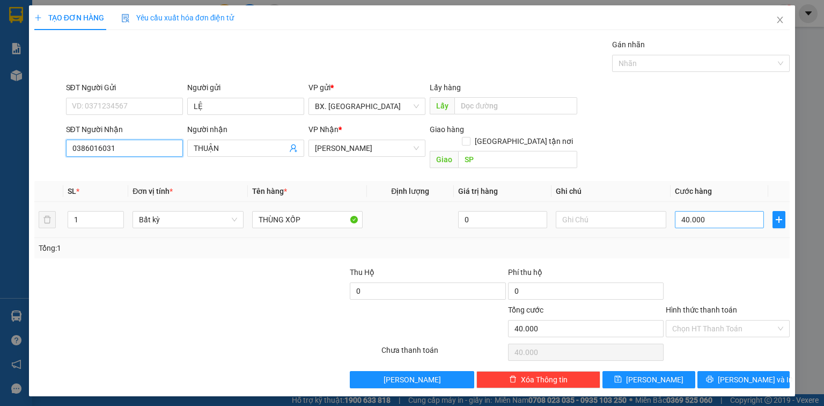
type input "0386016031"
click at [710, 211] on input "40.000" at bounding box center [719, 219] width 89 height 17
type input "3"
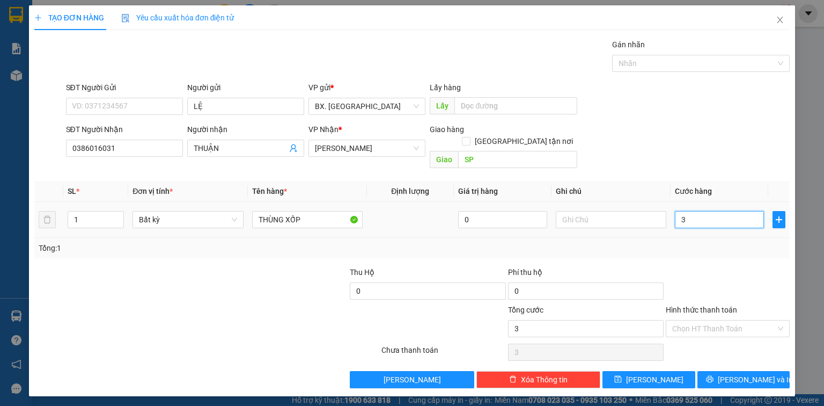
type input "30"
type input "300"
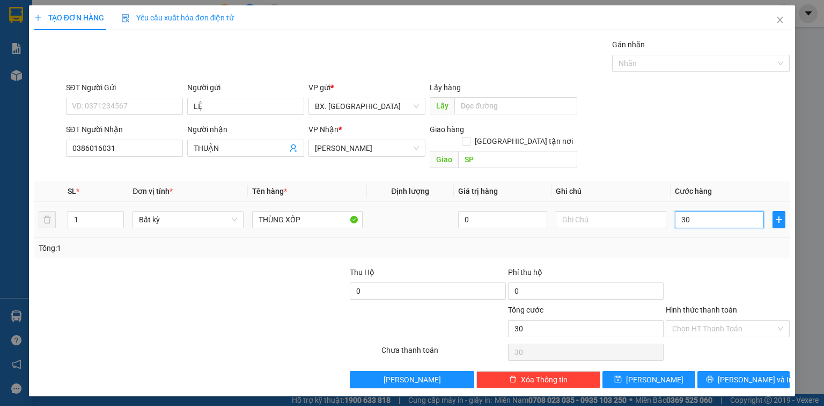
type input "300"
type input "3.000"
type input "30.000"
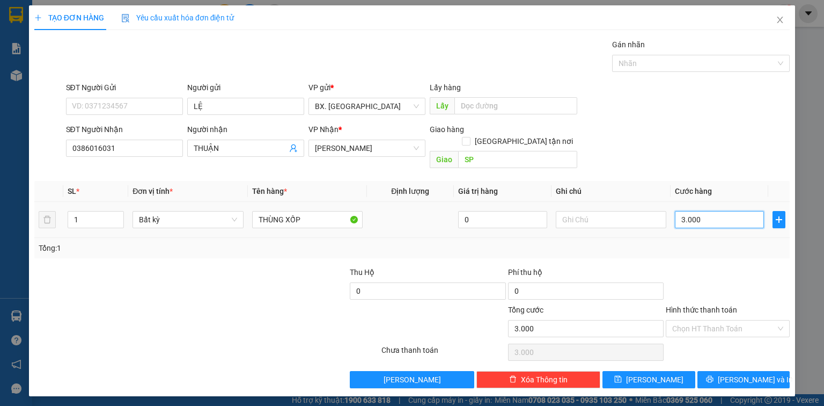
type input "30.000"
click at [714, 320] on input "Hình thức thanh toán" at bounding box center [724, 328] width 104 height 16
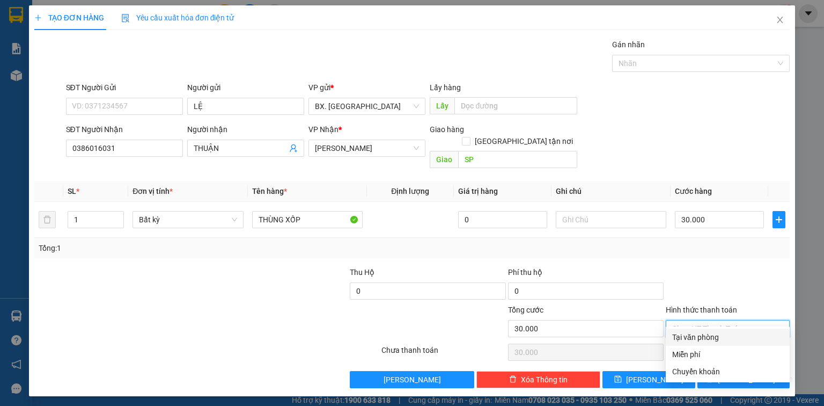
click at [716, 337] on div "Tại văn phòng" at bounding box center [727, 337] width 111 height 12
type input "0"
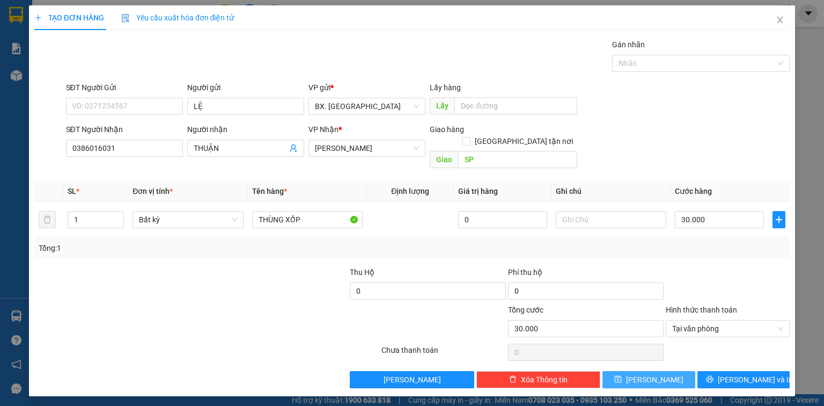
click at [671, 371] on button "Lưu" at bounding box center [649, 379] width 93 height 17
type input "0"
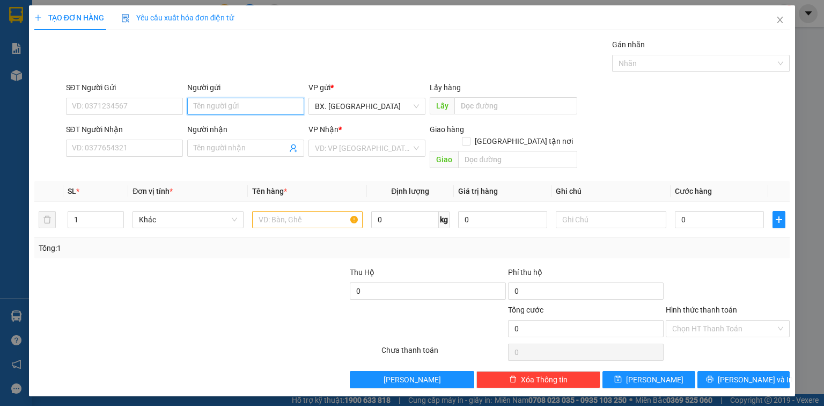
click at [234, 106] on input "Người gửi" at bounding box center [245, 106] width 117 height 17
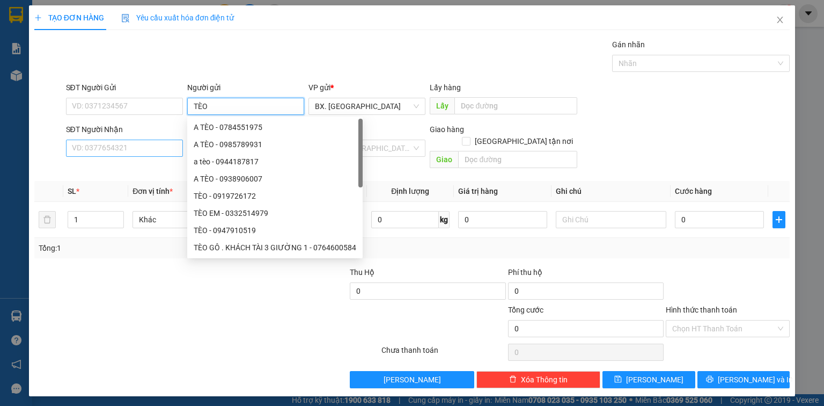
type input "TÈO"
click at [136, 151] on input "SĐT Người Nhận" at bounding box center [124, 147] width 117 height 17
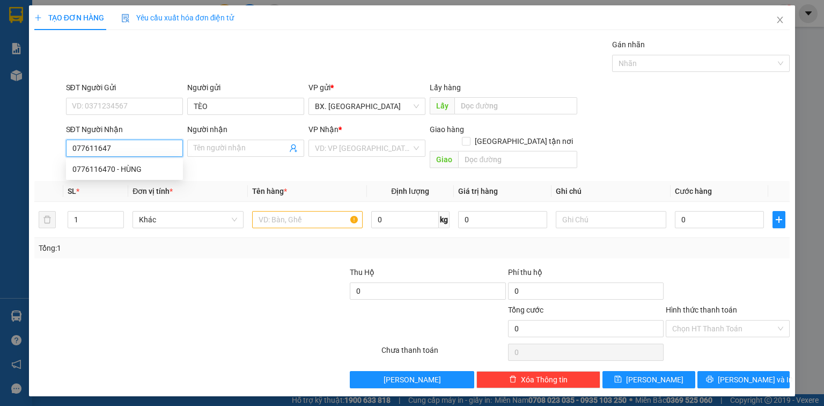
type input "0776116470"
click at [142, 163] on div "0776116470 - HÙNG" at bounding box center [124, 169] width 104 height 12
type input "HÙNG"
type input "SP"
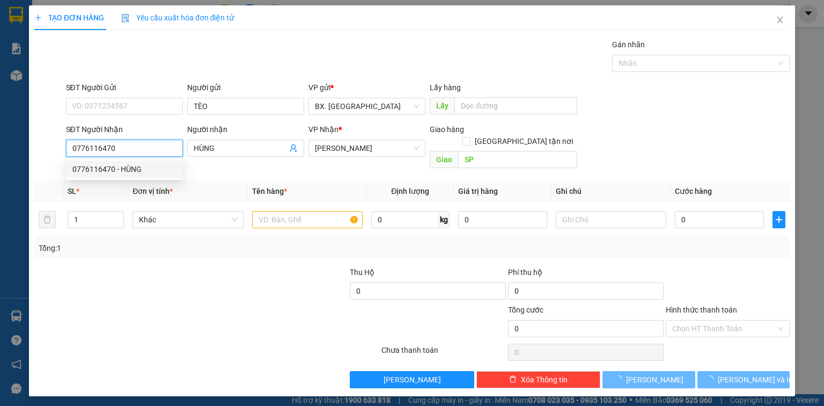
type input "60.000"
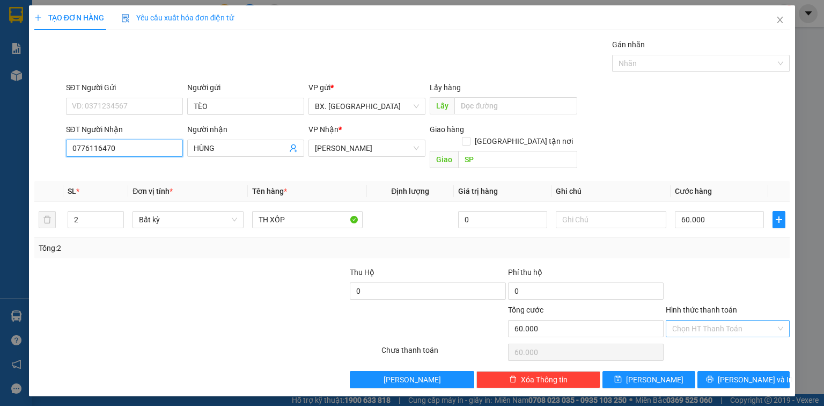
type input "0776116470"
click at [715, 320] on input "Hình thức thanh toán" at bounding box center [724, 328] width 104 height 16
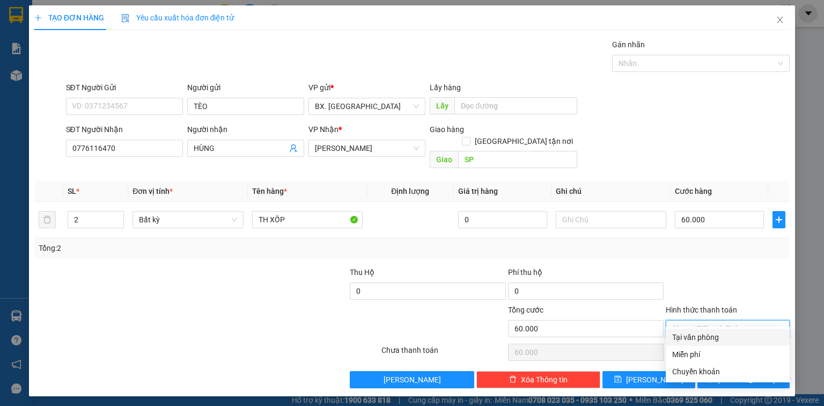
click at [706, 339] on div "Tại văn phòng" at bounding box center [727, 337] width 111 height 12
type input "0"
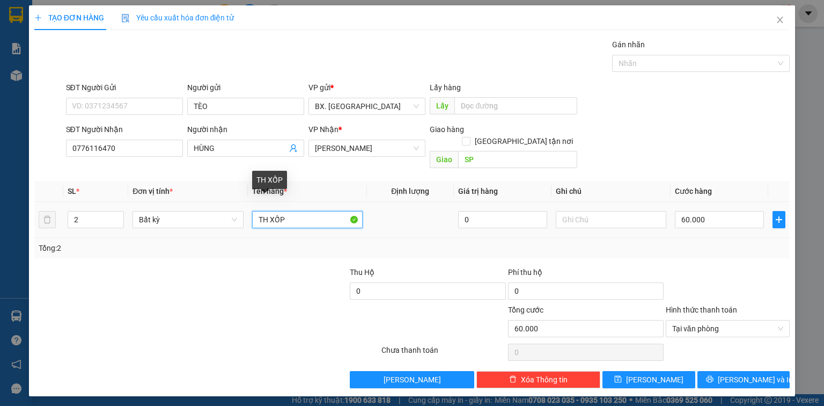
click at [293, 211] on input "TH XỐP" at bounding box center [307, 219] width 111 height 17
type input "TH XỐP +1 GIẤY"
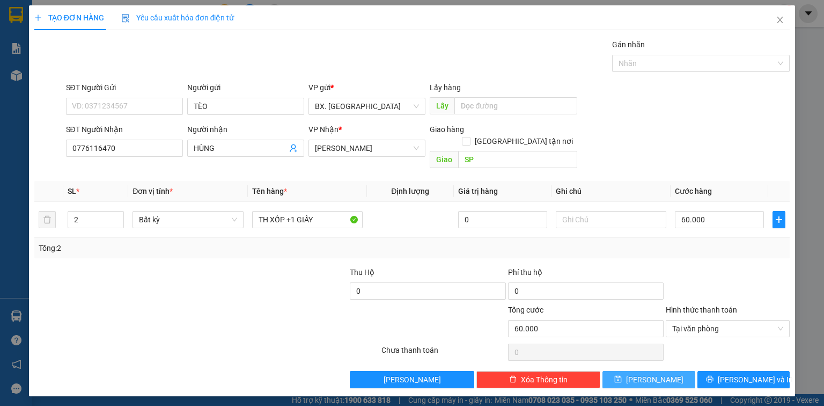
click at [659, 373] on span "Lưu" at bounding box center [654, 379] width 57 height 12
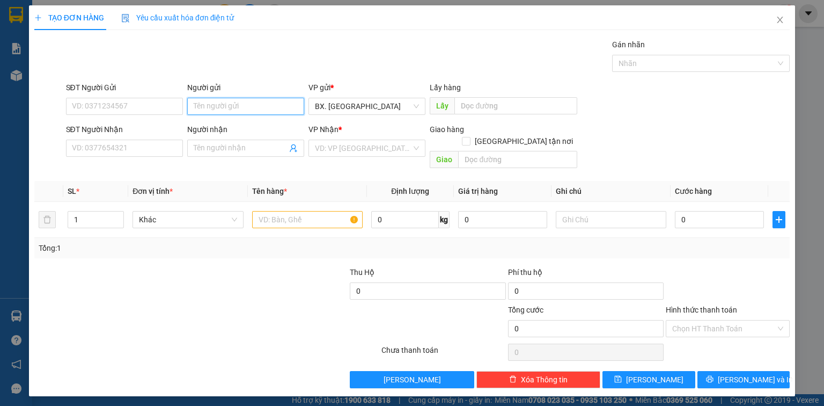
click at [210, 99] on input "Người gửi" at bounding box center [245, 106] width 117 height 17
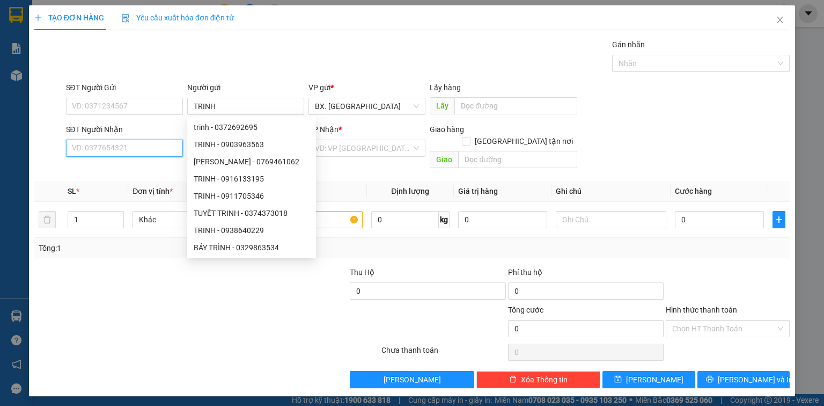
click at [134, 152] on input "SĐT Người Nhận" at bounding box center [124, 147] width 117 height 17
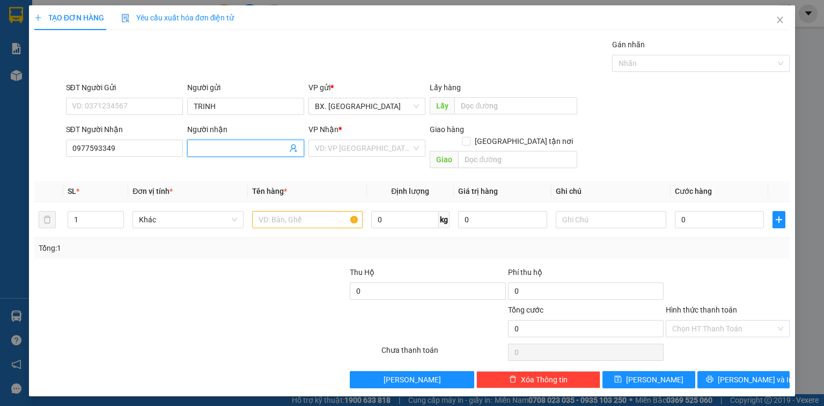
click at [237, 149] on input "Người nhận" at bounding box center [240, 148] width 93 height 12
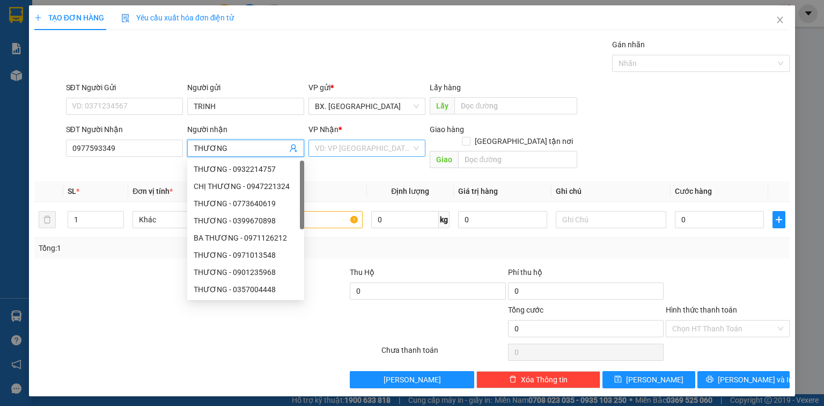
click at [383, 140] on input "search" at bounding box center [363, 148] width 97 height 16
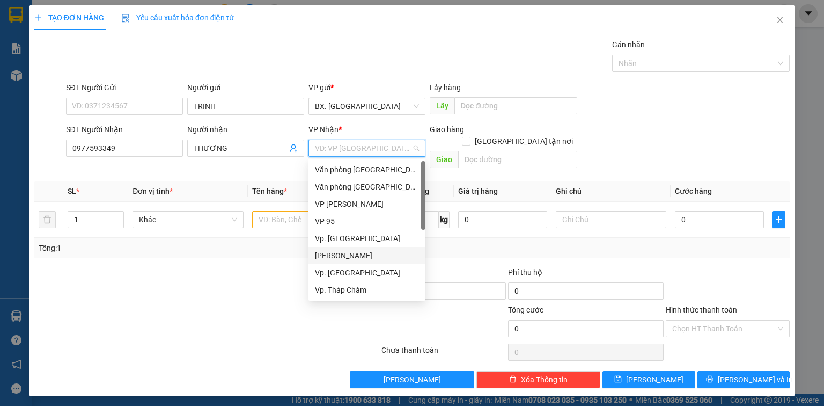
click at [356, 260] on div "[PERSON_NAME]" at bounding box center [367, 255] width 104 height 12
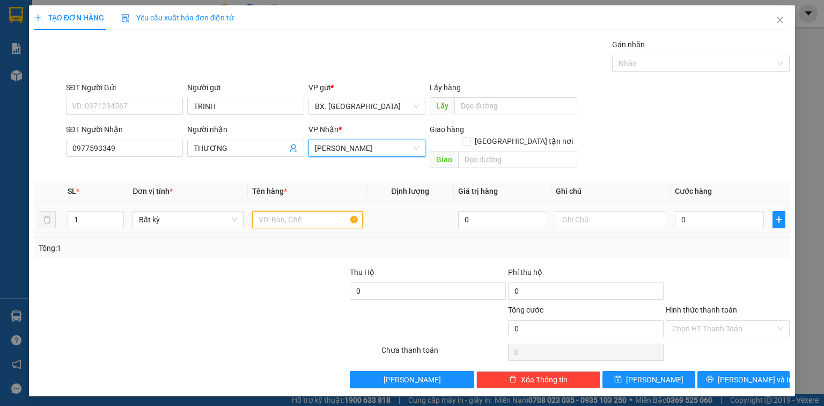
click at [289, 211] on input "text" at bounding box center [307, 219] width 111 height 17
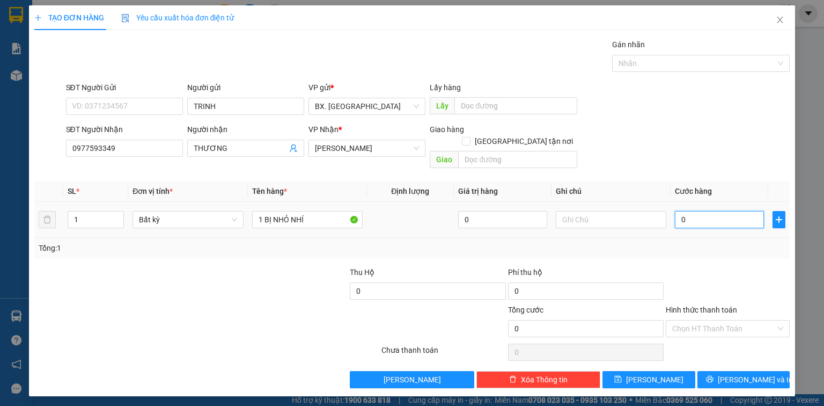
click at [700, 211] on input "0" at bounding box center [719, 219] width 89 height 17
click at [715, 320] on input "Hình thức thanh toán" at bounding box center [724, 328] width 104 height 16
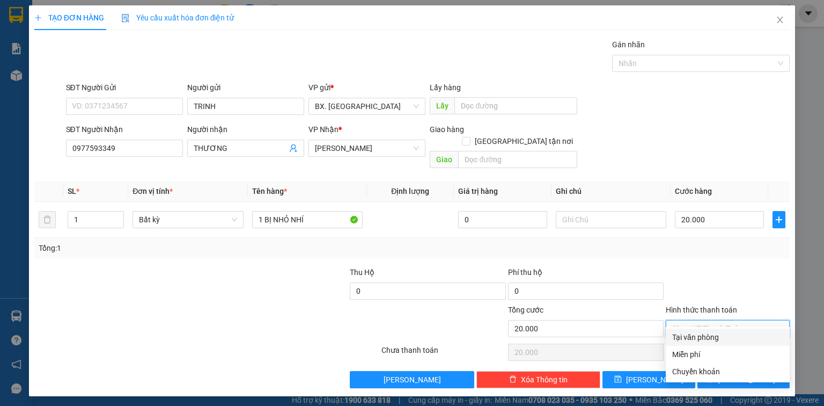
click at [704, 339] on div "Tại văn phòng" at bounding box center [727, 337] width 111 height 12
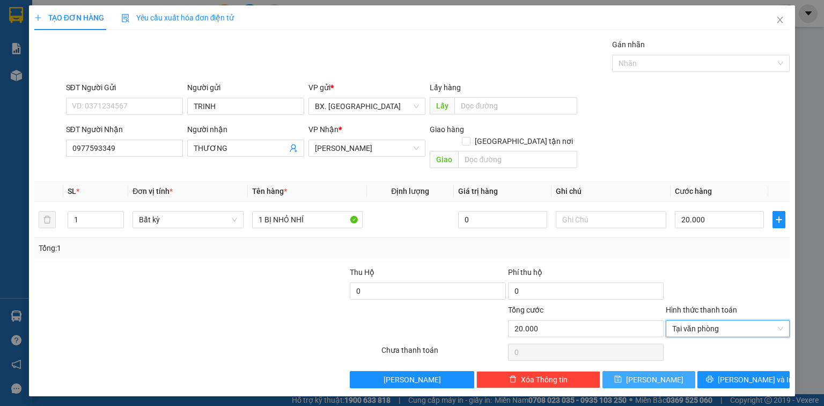
click at [660, 373] on span "Lưu" at bounding box center [654, 379] width 57 height 12
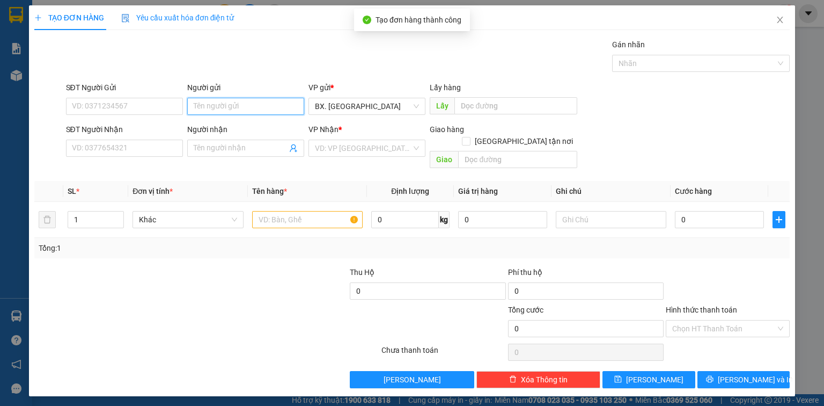
click at [261, 111] on input "Người gửi" at bounding box center [245, 106] width 117 height 17
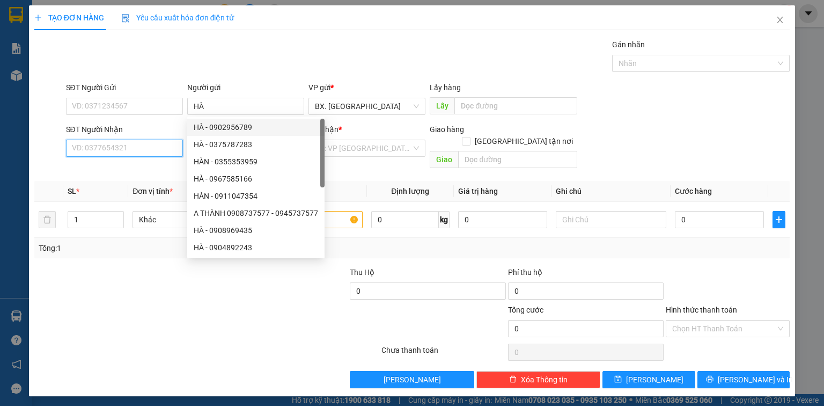
click at [108, 149] on input "SĐT Người Nhận" at bounding box center [124, 147] width 117 height 17
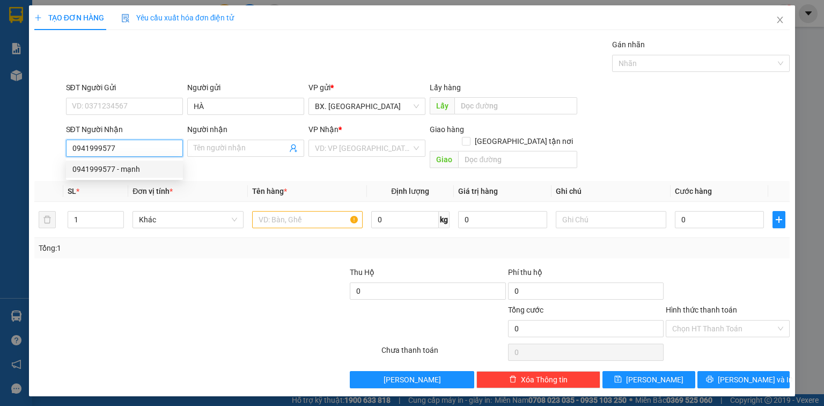
click at [108, 167] on div "0941999577 - mạnh" at bounding box center [124, 169] width 104 height 12
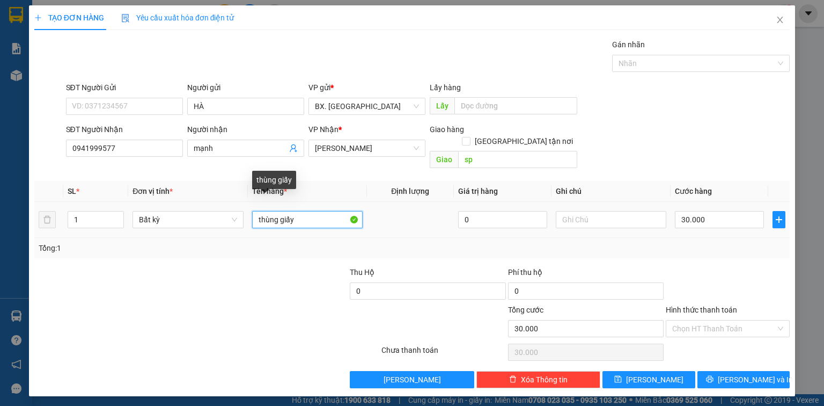
drag, startPoint x: 305, startPoint y: 211, endPoint x: 236, endPoint y: 219, distance: 69.1
click at [236, 219] on tr "1 Bất kỳ thùng giấy 0 30.000" at bounding box center [411, 220] width 755 height 36
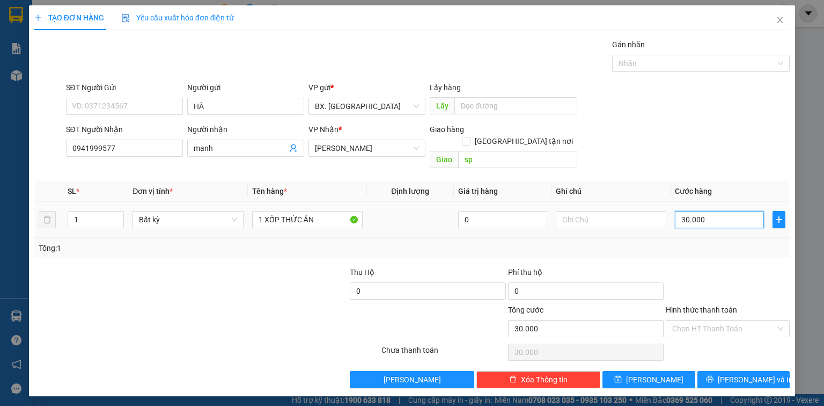
click at [721, 211] on input "30.000" at bounding box center [719, 219] width 89 height 17
click at [734, 320] on input "Hình thức thanh toán" at bounding box center [724, 328] width 104 height 16
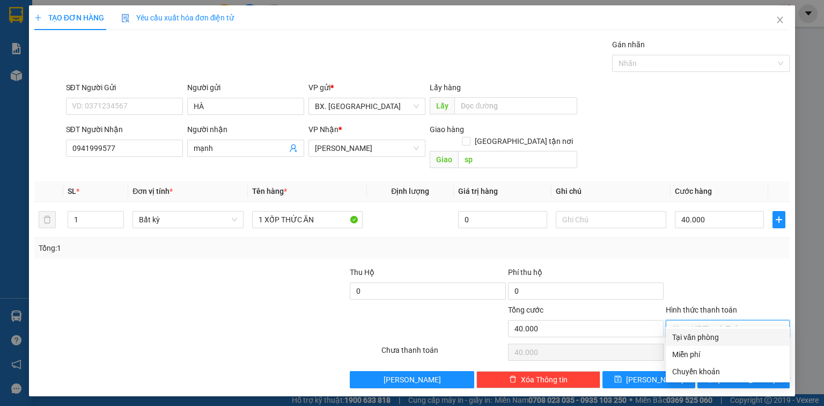
click at [694, 343] on div "Tại văn phòng" at bounding box center [728, 336] width 124 height 17
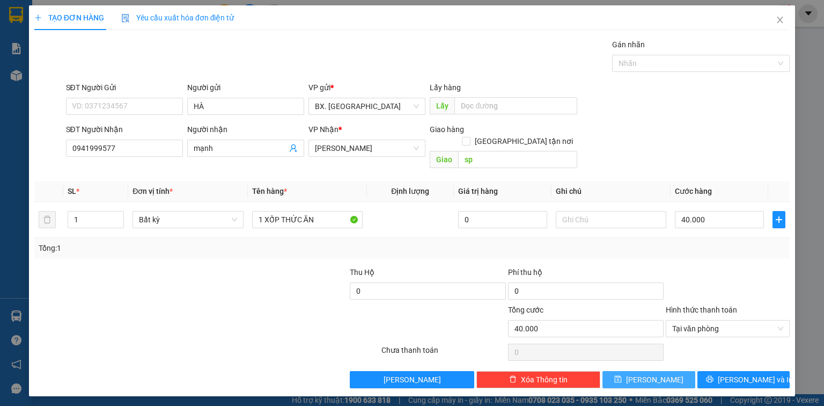
click at [622, 375] on icon "save" at bounding box center [618, 379] width 8 height 8
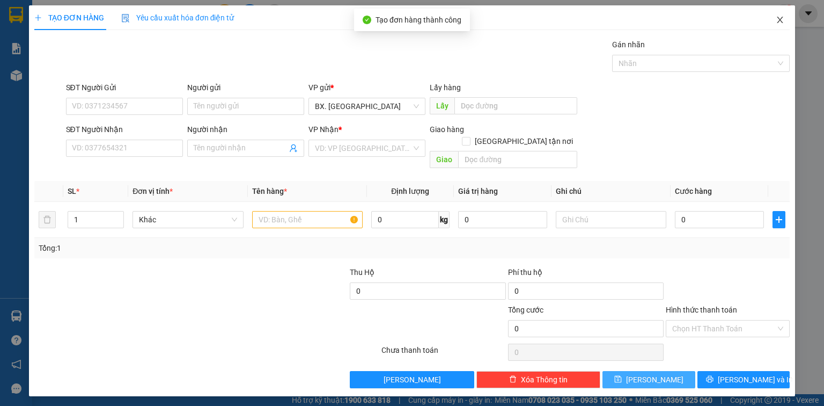
click at [783, 21] on icon "close" at bounding box center [780, 20] width 9 height 9
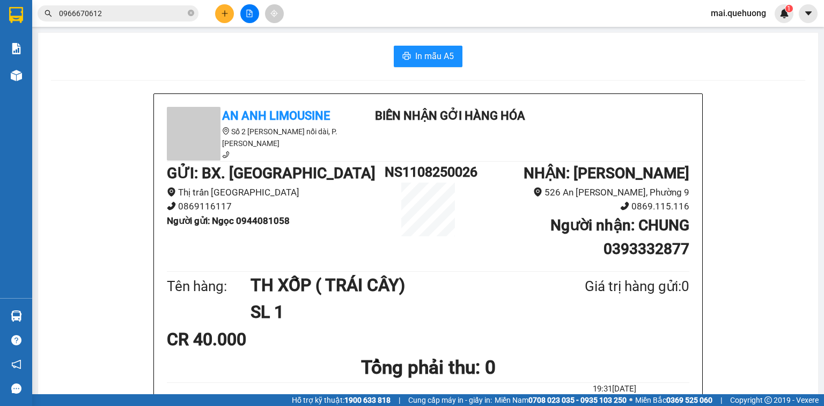
click at [251, 10] on icon "file-add" at bounding box center [250, 14] width 8 height 8
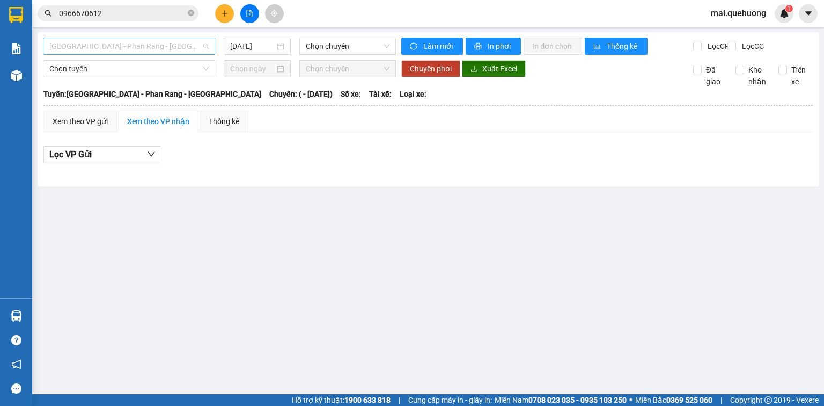
click at [131, 50] on span "Sài Gòn - Phan Rang - Ninh Sơn" at bounding box center [128, 46] width 159 height 16
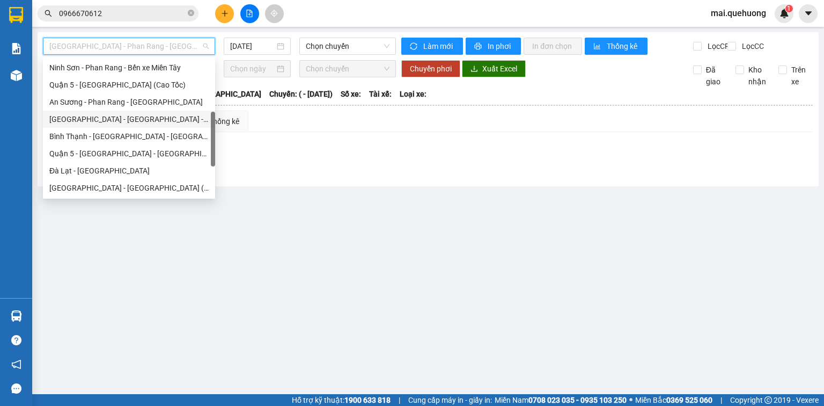
scroll to position [292, 0]
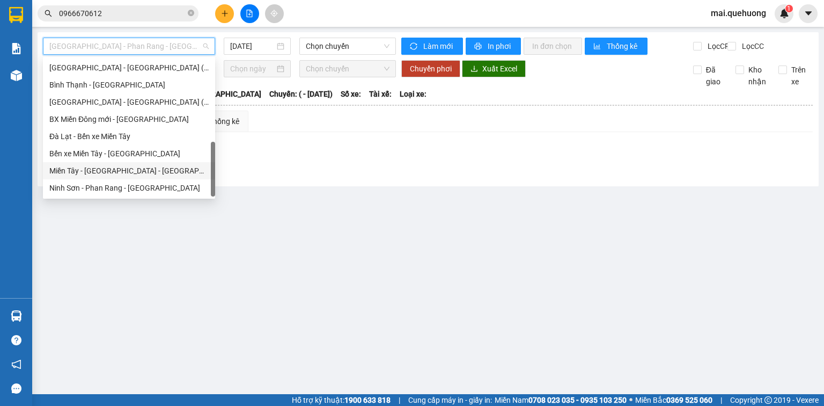
click at [103, 172] on div "Miền Tây - Phan Rang - Ninh Sơn" at bounding box center [128, 171] width 159 height 12
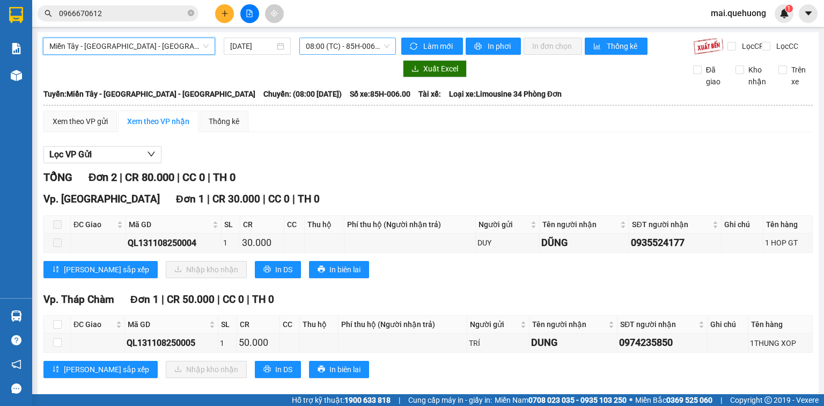
click at [359, 49] on span "08:00 (TC) - 85H-006.00" at bounding box center [348, 46] width 84 height 16
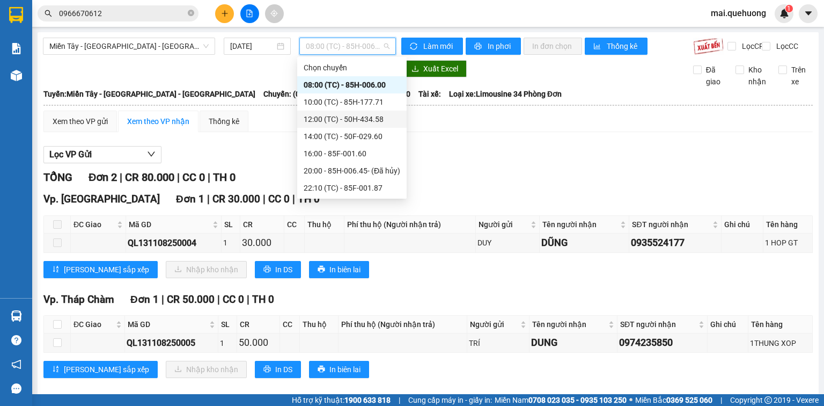
click at [385, 118] on div "12:00 (TC) - 50H-434.58" at bounding box center [352, 119] width 97 height 12
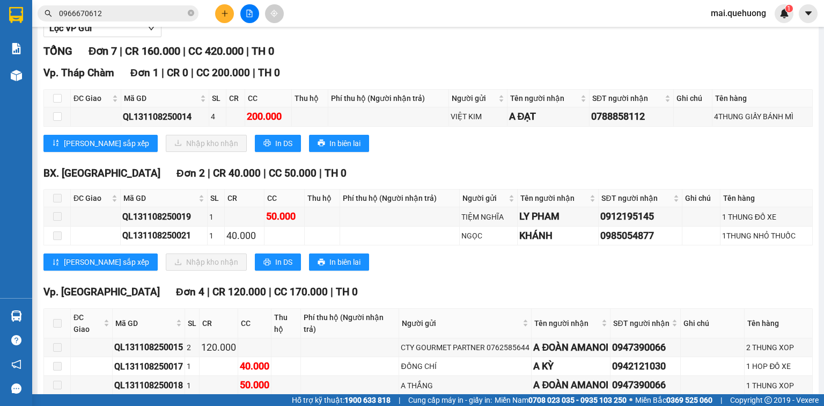
scroll to position [129, 0]
